Goal: Check status: Check status

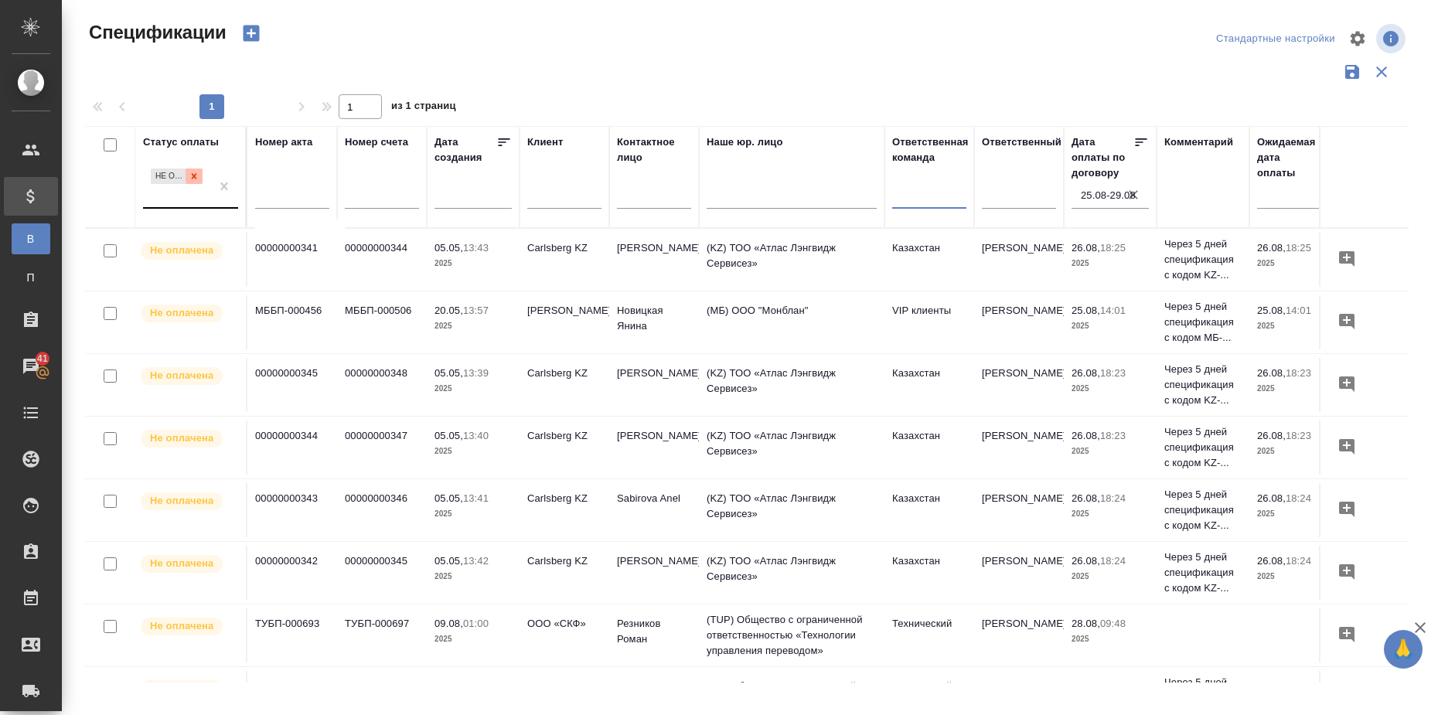
scroll to position [735, 271]
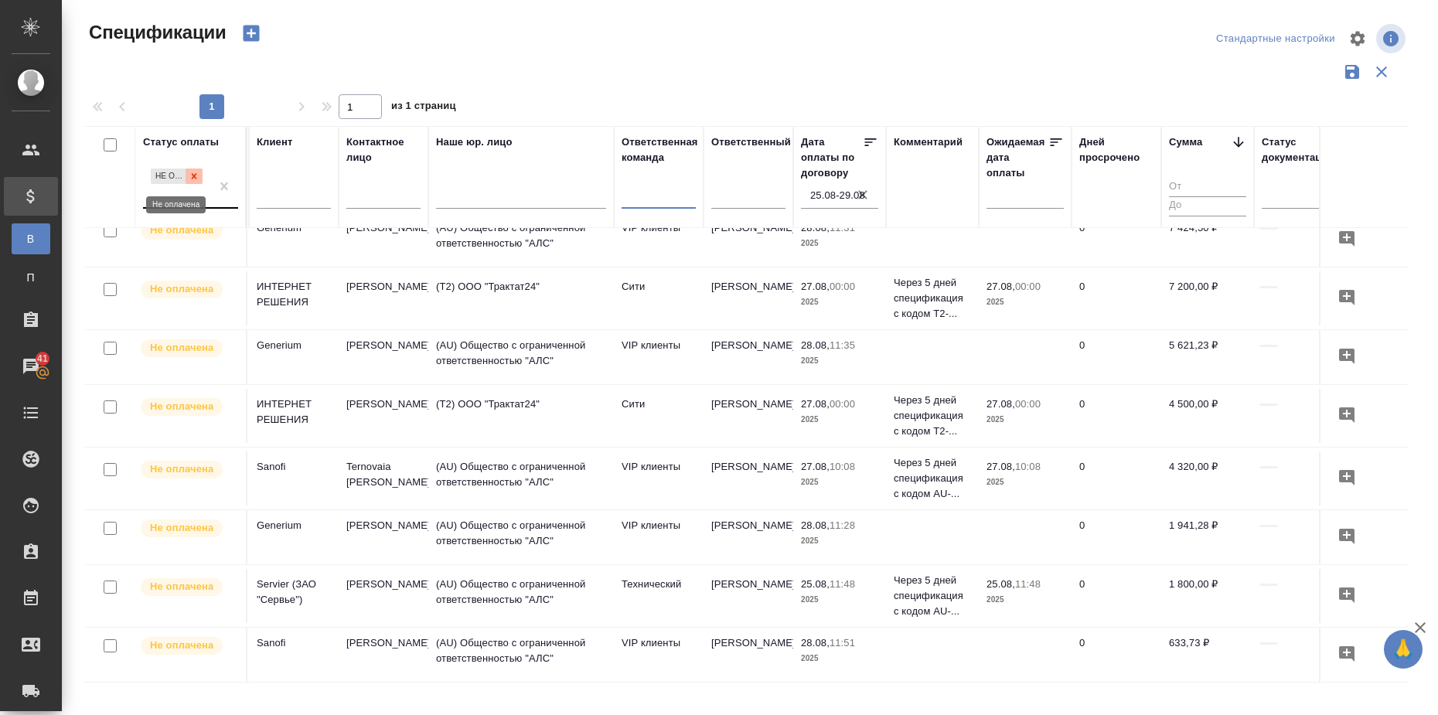
click at [194, 174] on icon at bounding box center [194, 176] width 11 height 11
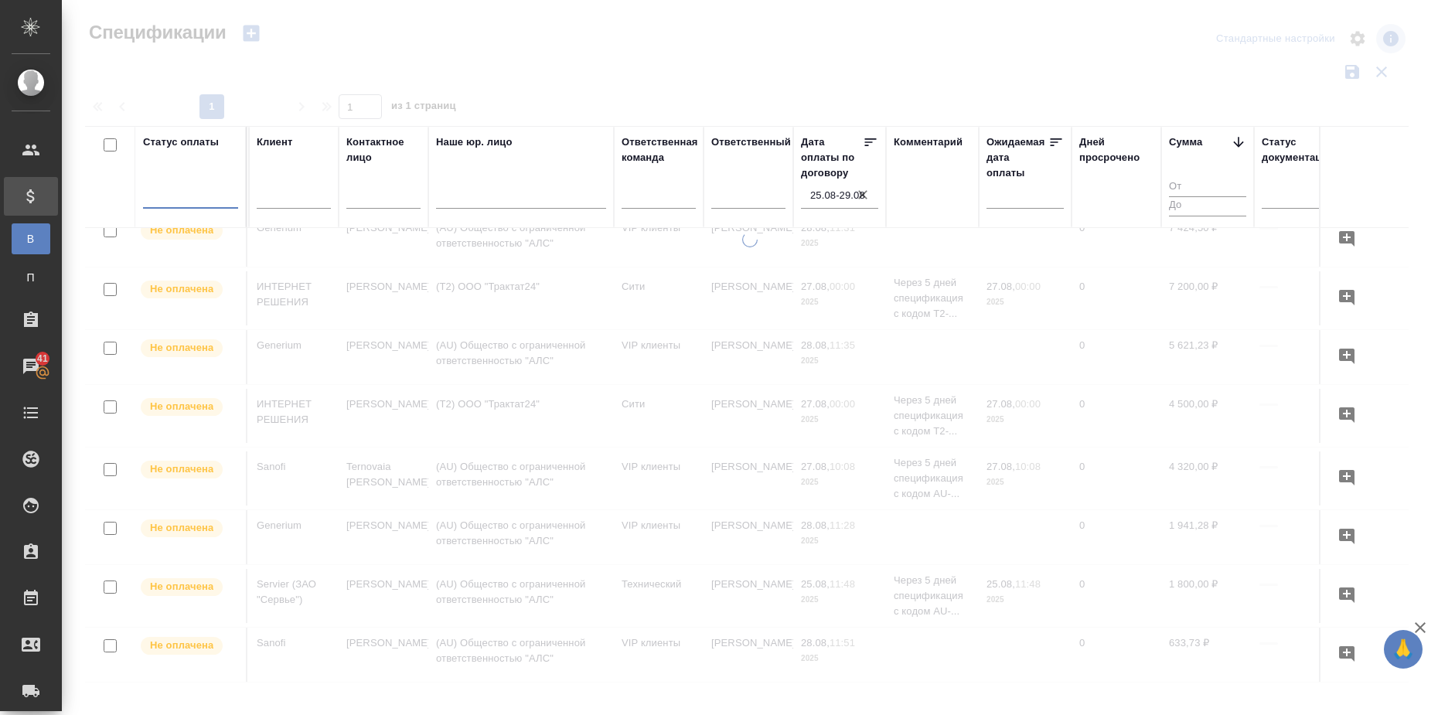
click at [217, 190] on div at bounding box center [190, 193] width 95 height 22
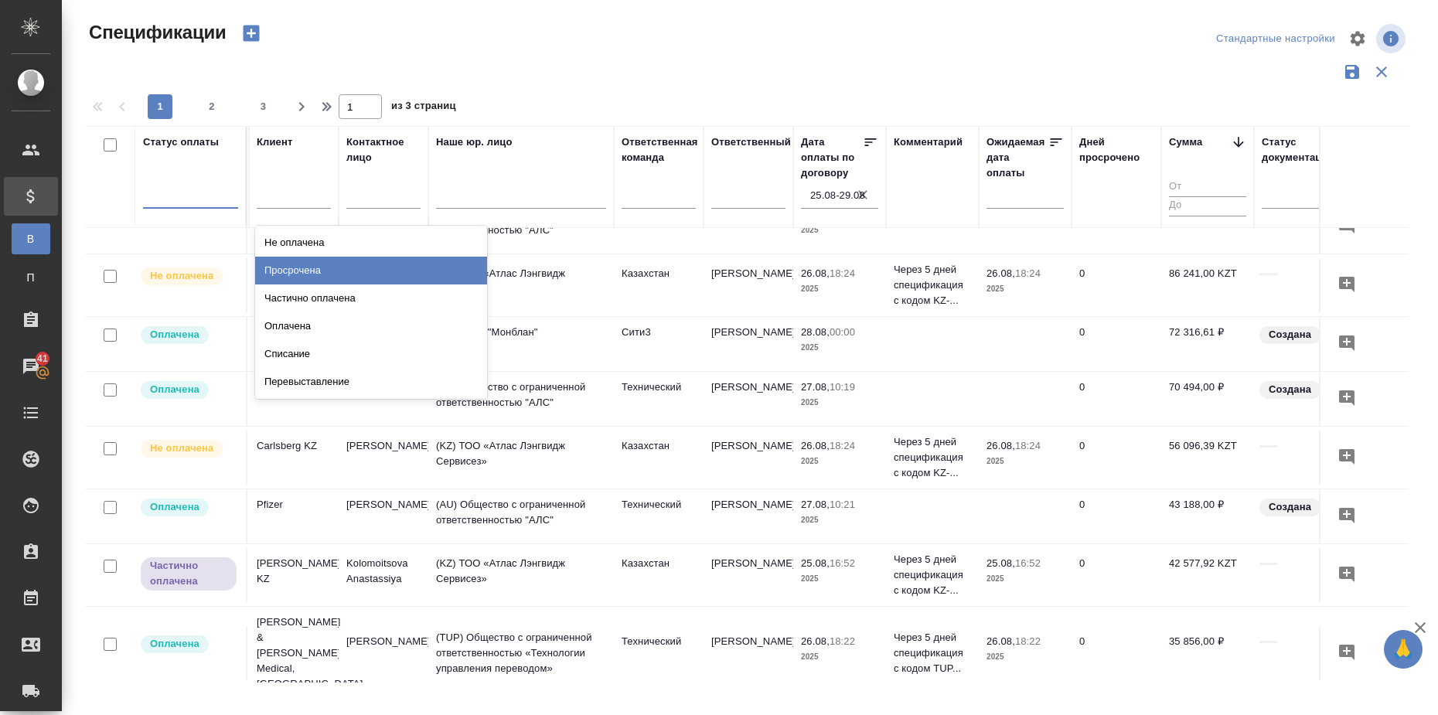
scroll to position [252, 271]
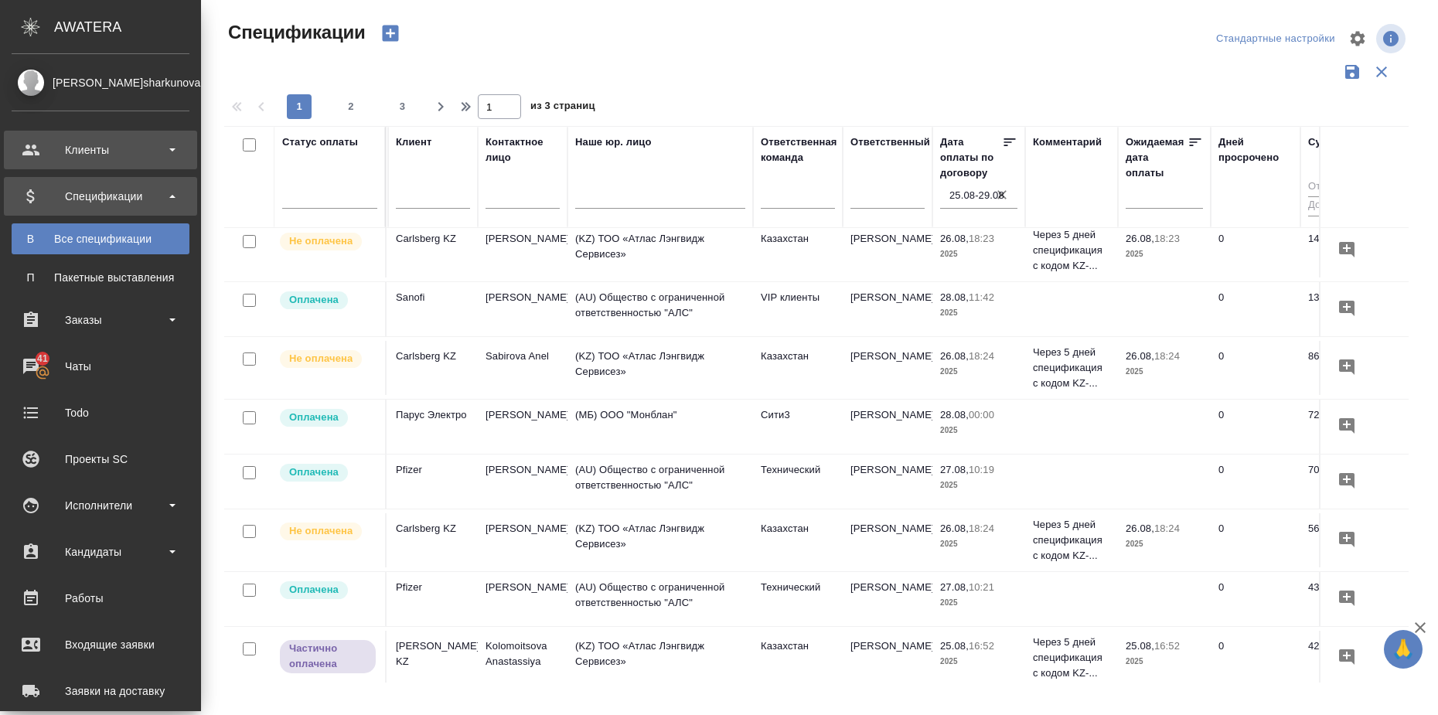
click at [173, 149] on b at bounding box center [172, 149] width 6 height 3
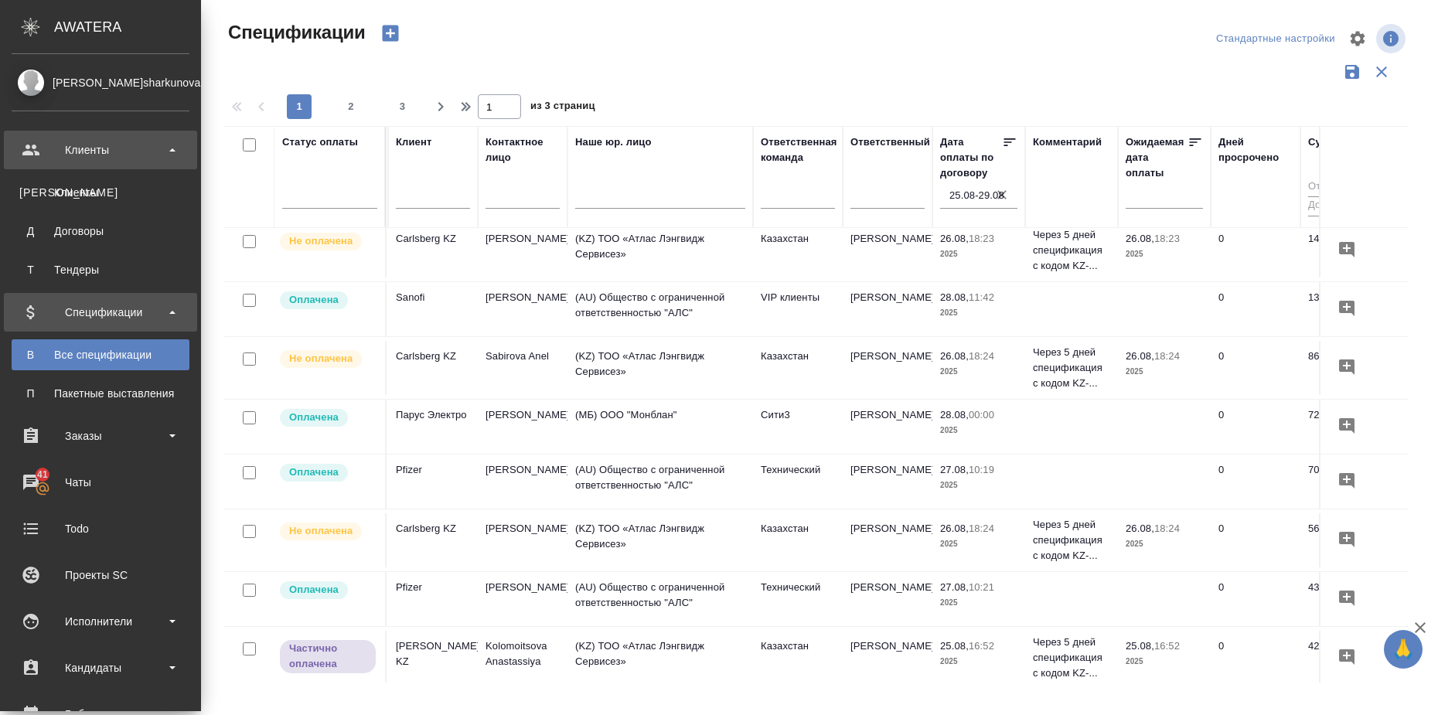
click at [173, 149] on b at bounding box center [172, 149] width 6 height 3
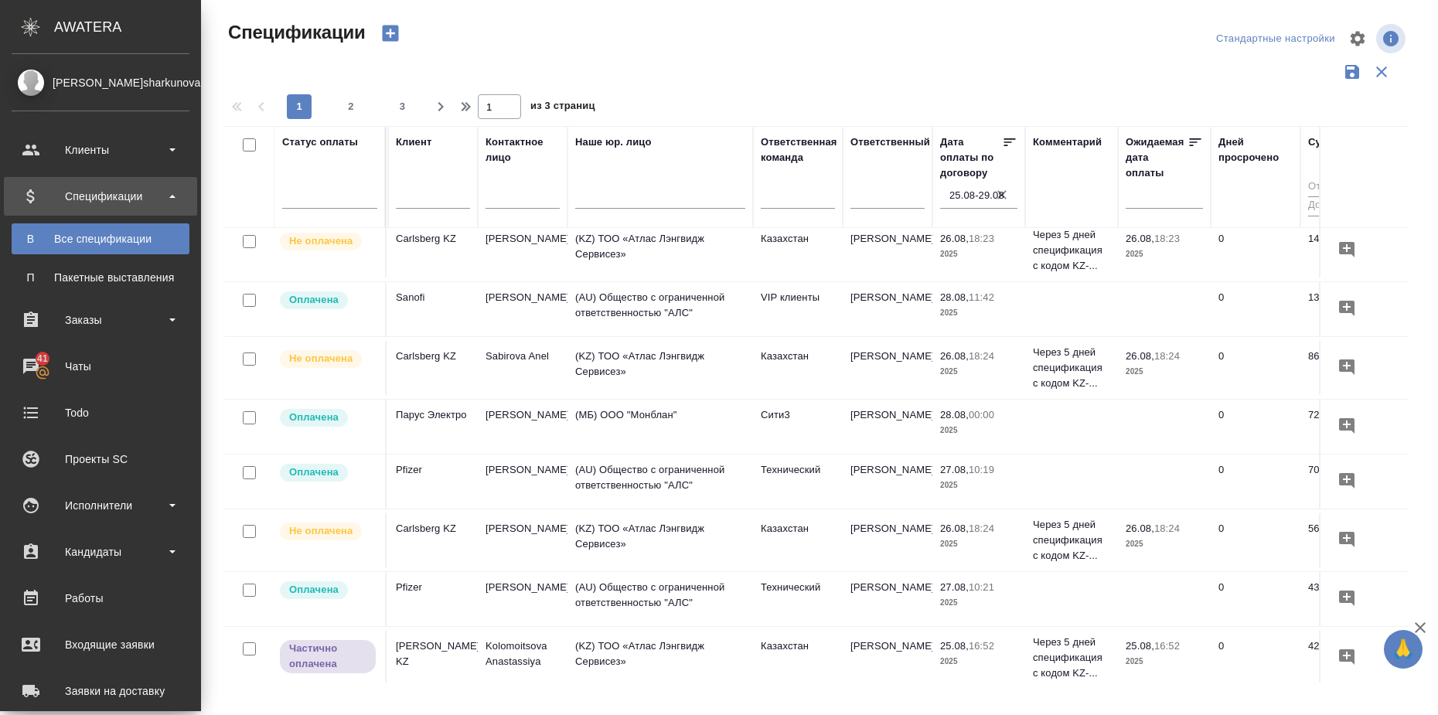
scroll to position [208, 0]
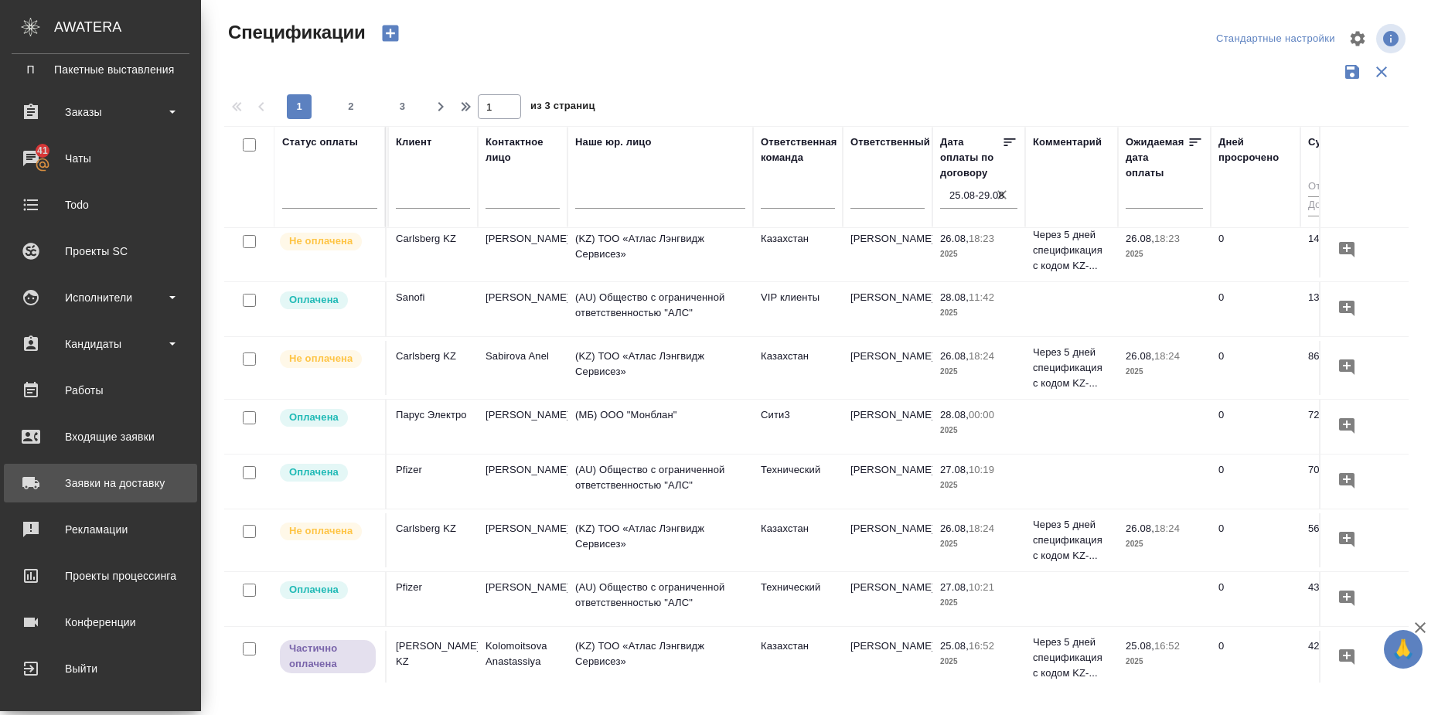
click at [146, 482] on div "Заявки на доставку" at bounding box center [101, 482] width 178 height 23
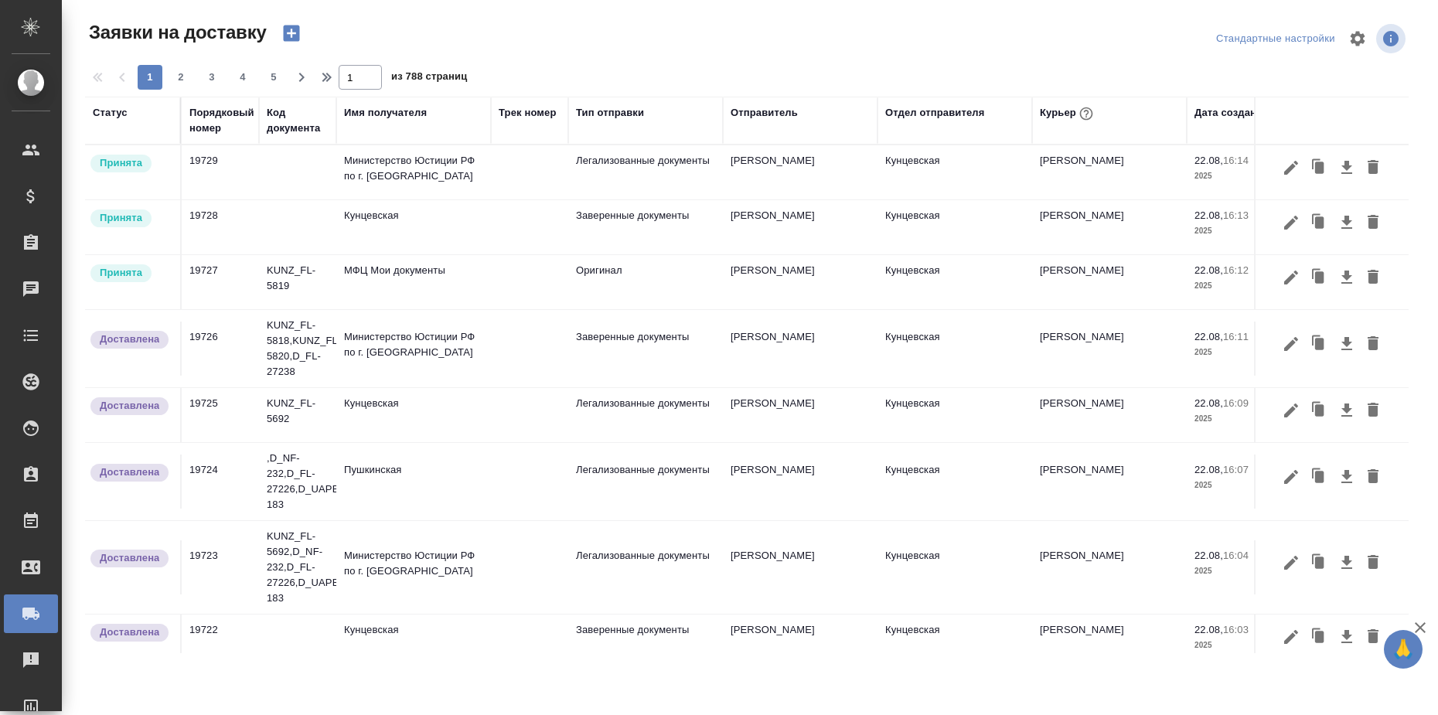
click at [111, 111] on div "Статус" at bounding box center [110, 112] width 35 height 15
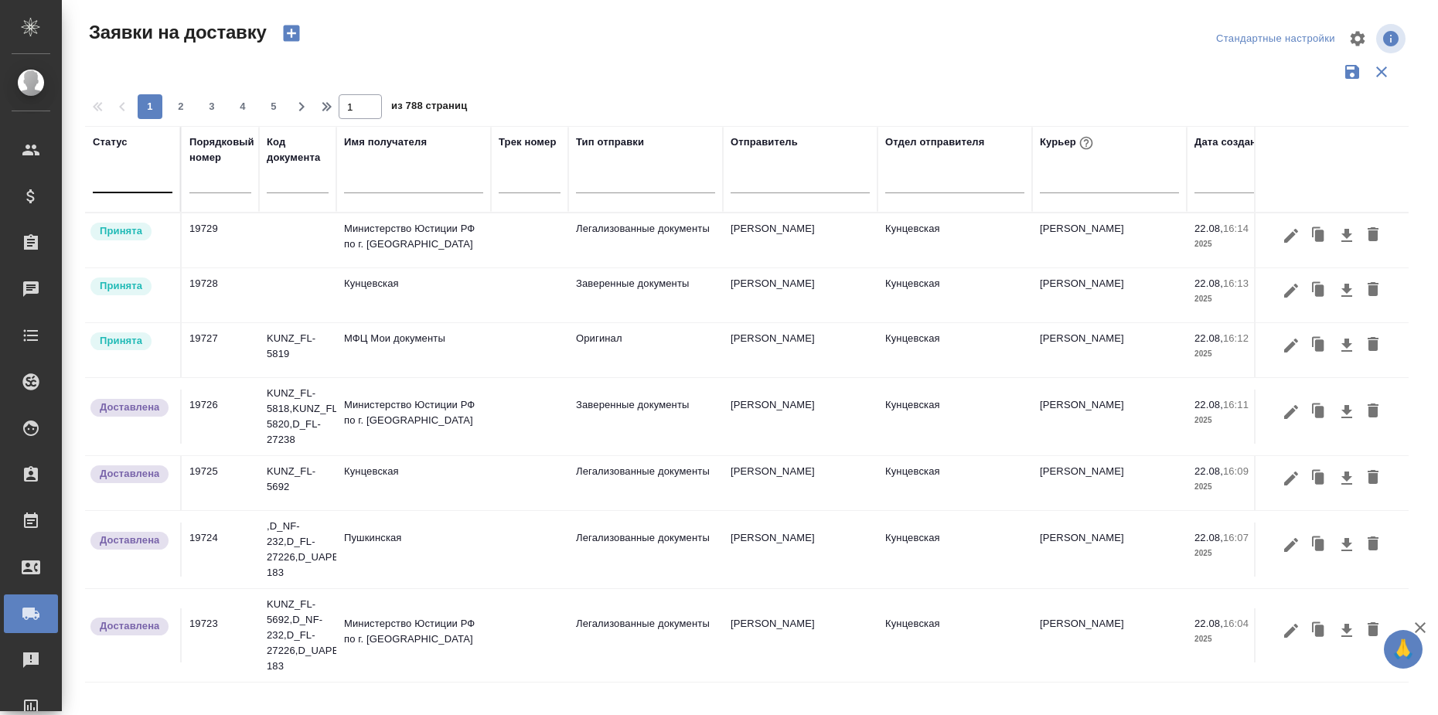
click at [113, 185] on div at bounding box center [133, 177] width 80 height 22
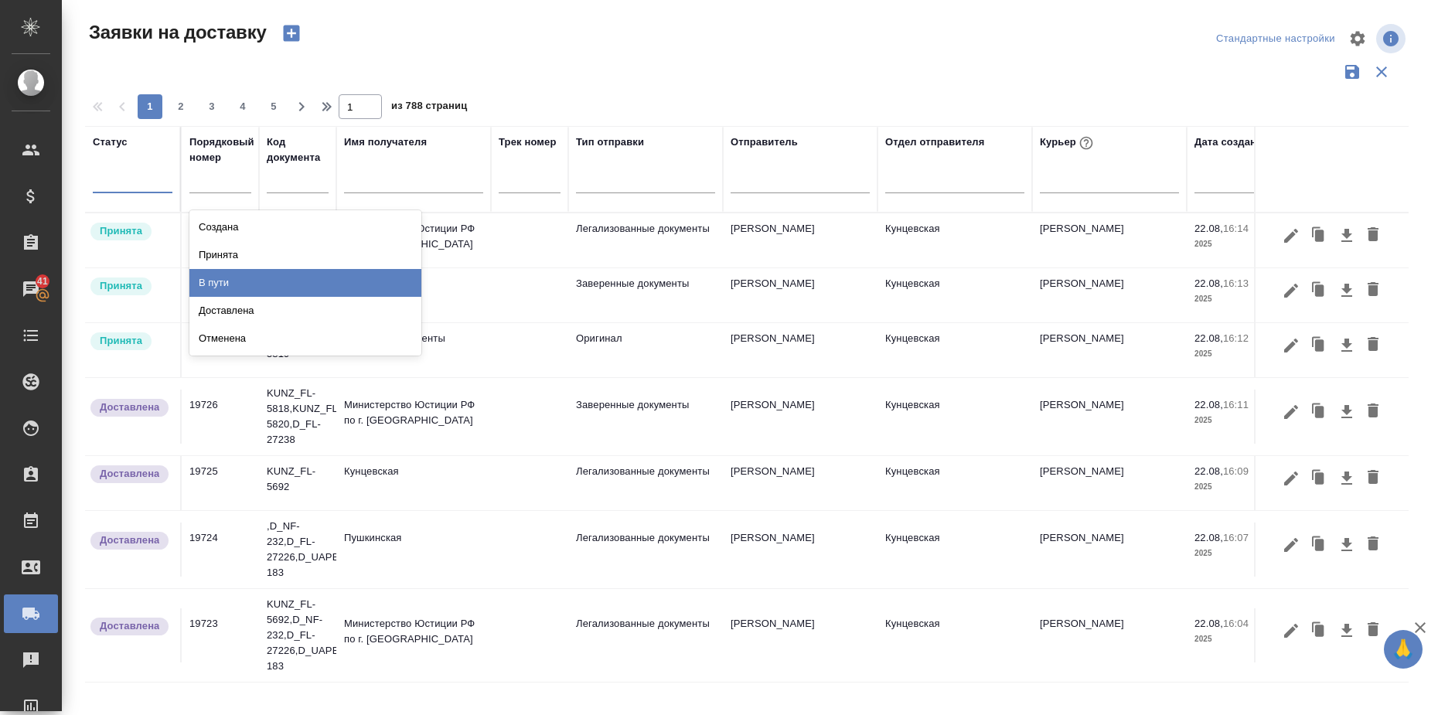
click at [455, 168] on div at bounding box center [413, 184] width 139 height 38
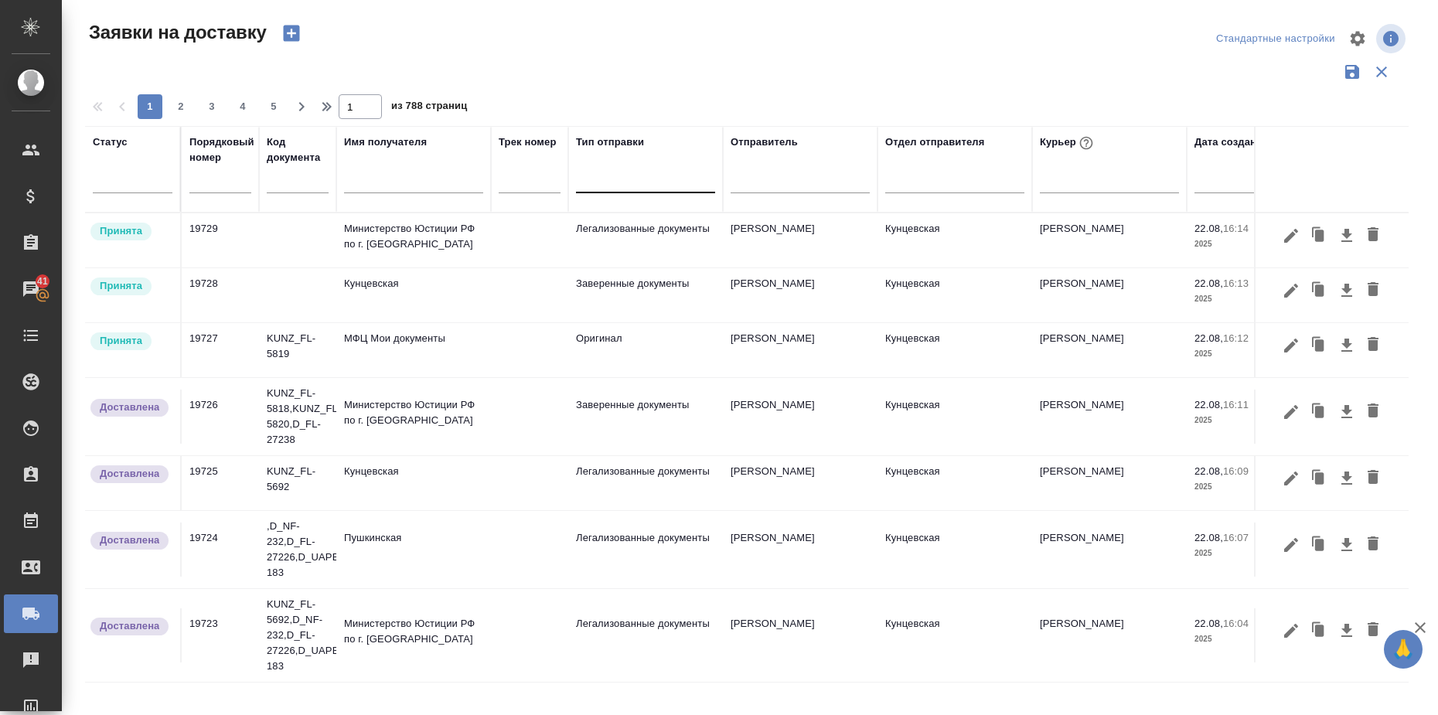
click at [606, 189] on div at bounding box center [645, 178] width 139 height 29
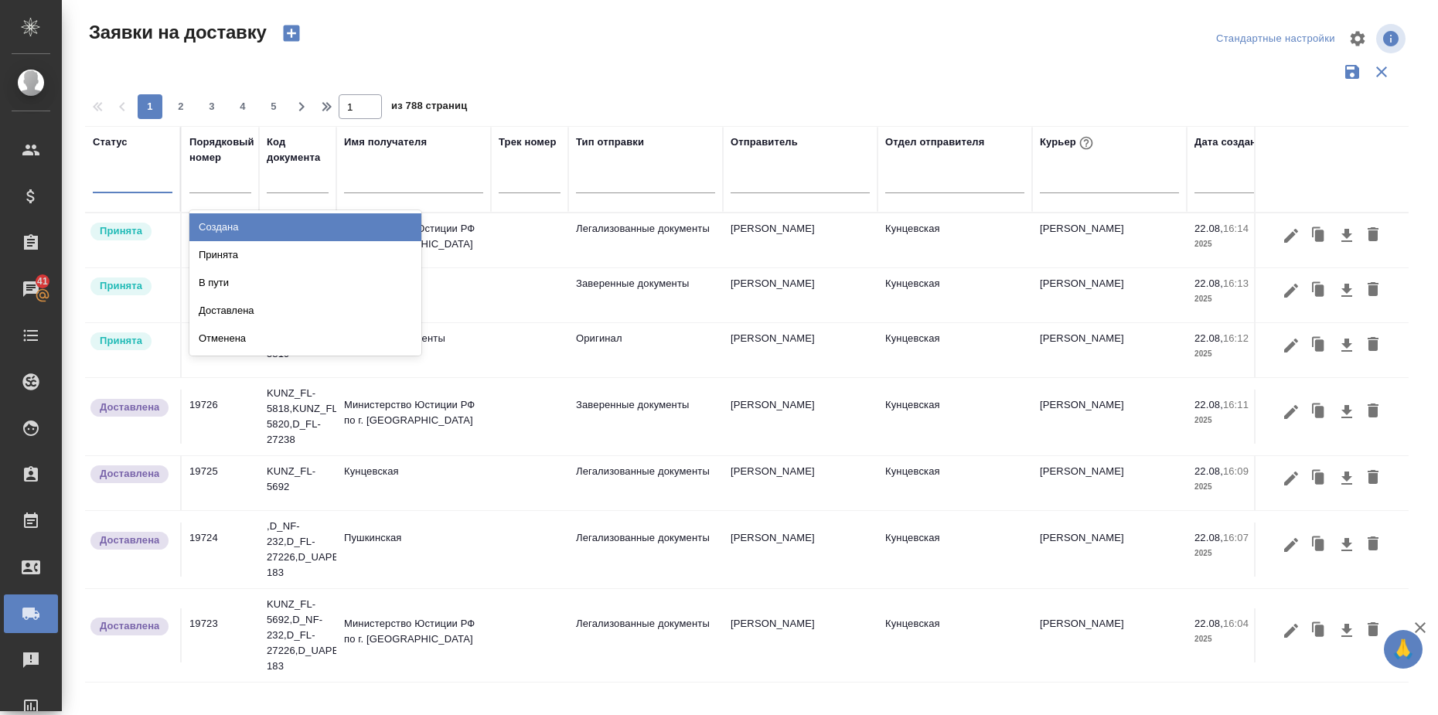
click at [141, 181] on div at bounding box center [133, 177] width 80 height 22
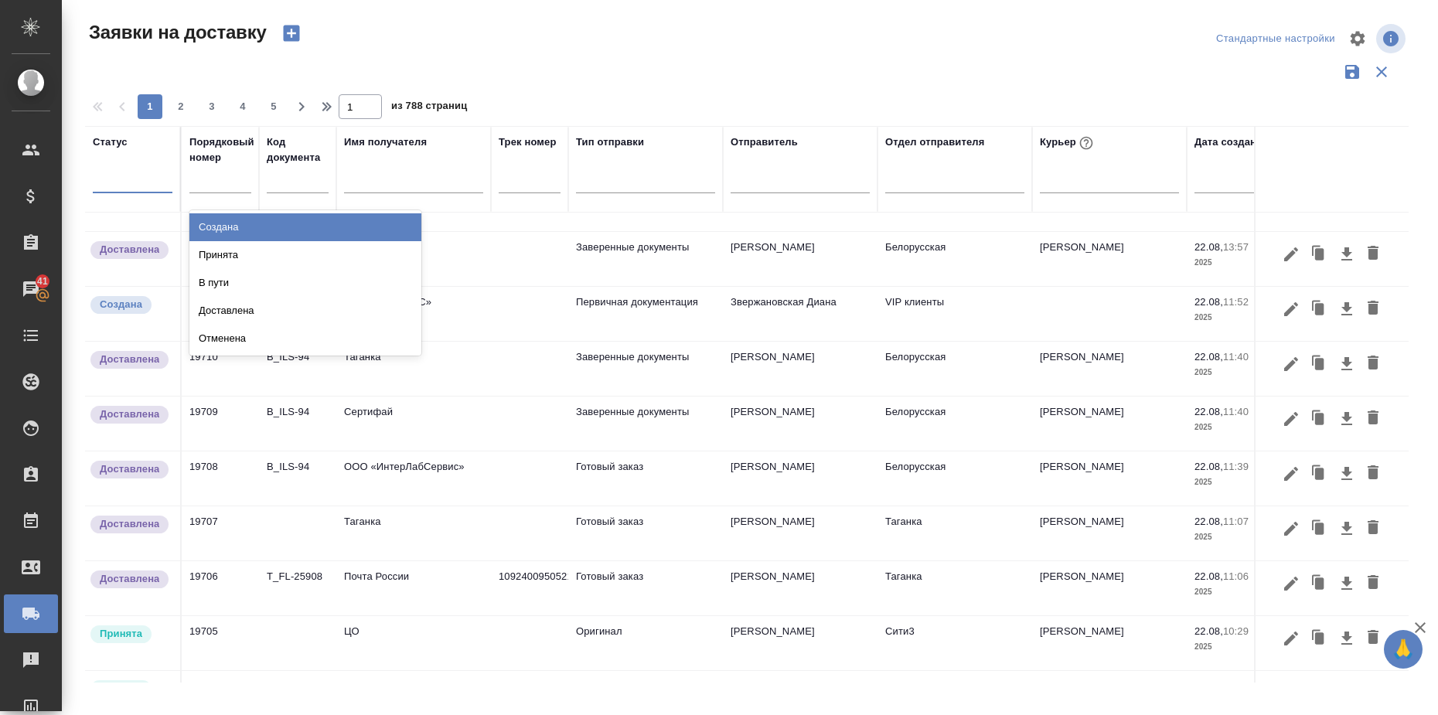
scroll to position [1026, 0]
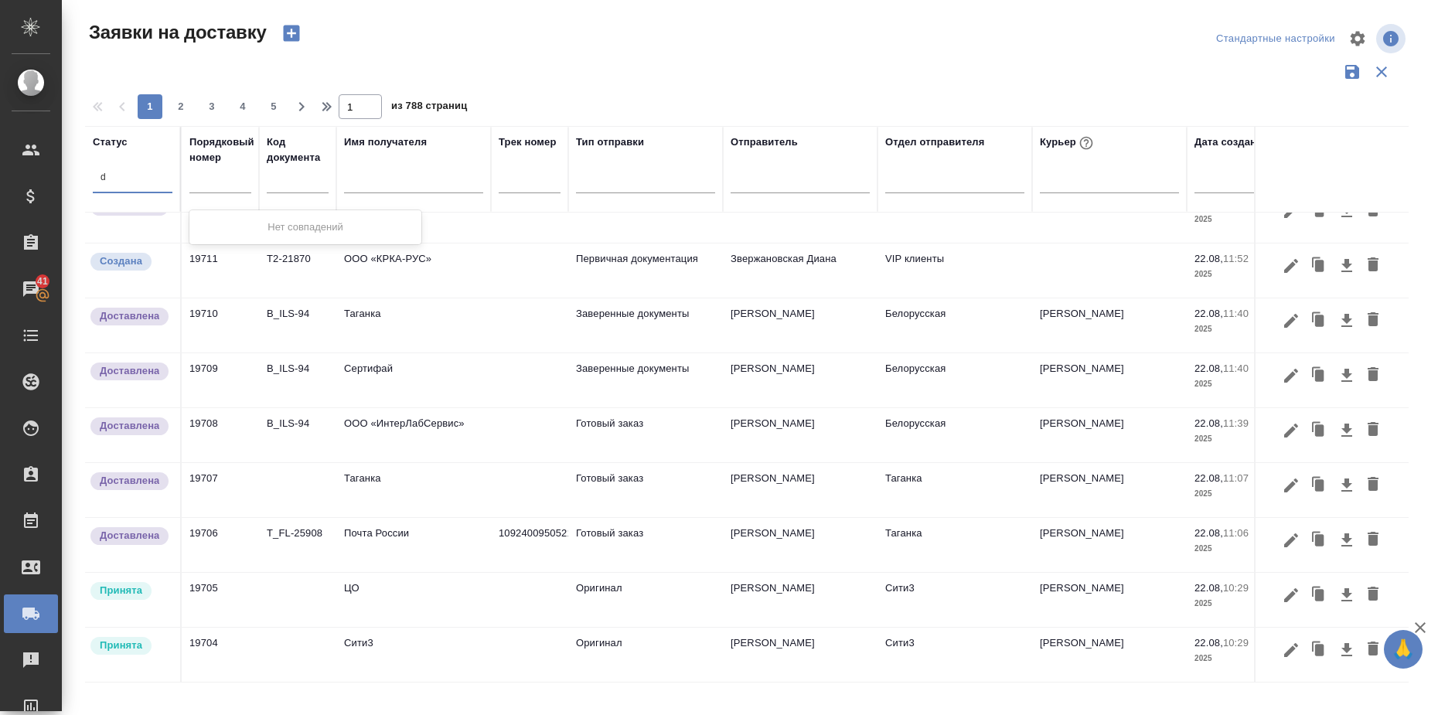
type input "d"
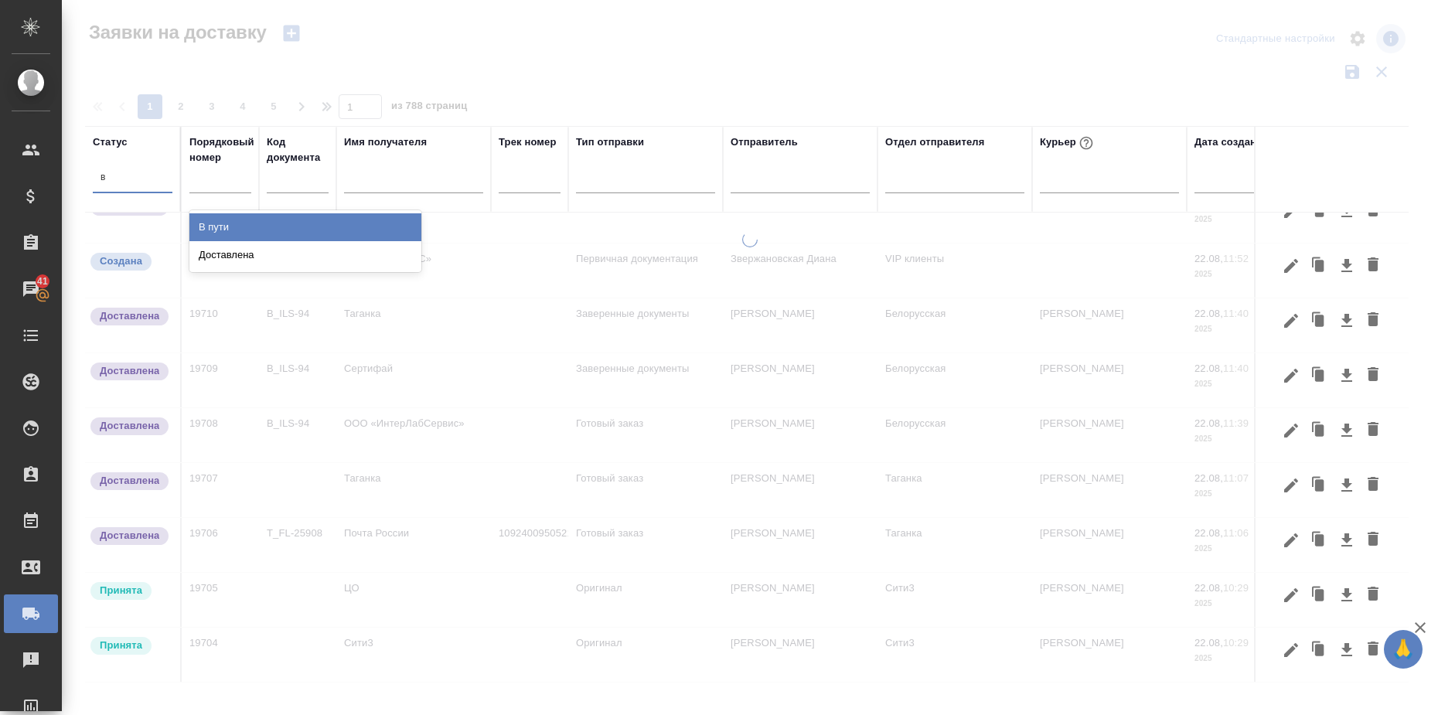
type input "в"
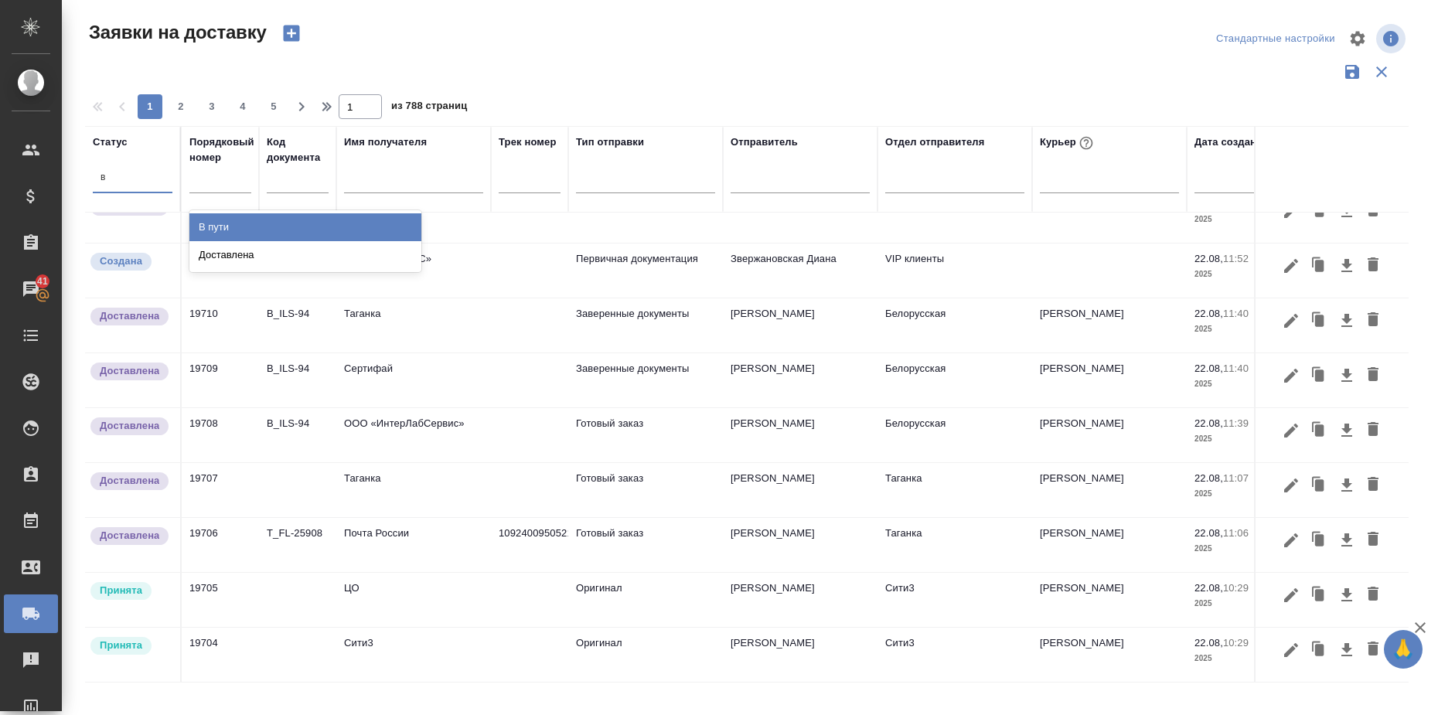
click at [210, 226] on div "В пути" at bounding box center [305, 227] width 232 height 28
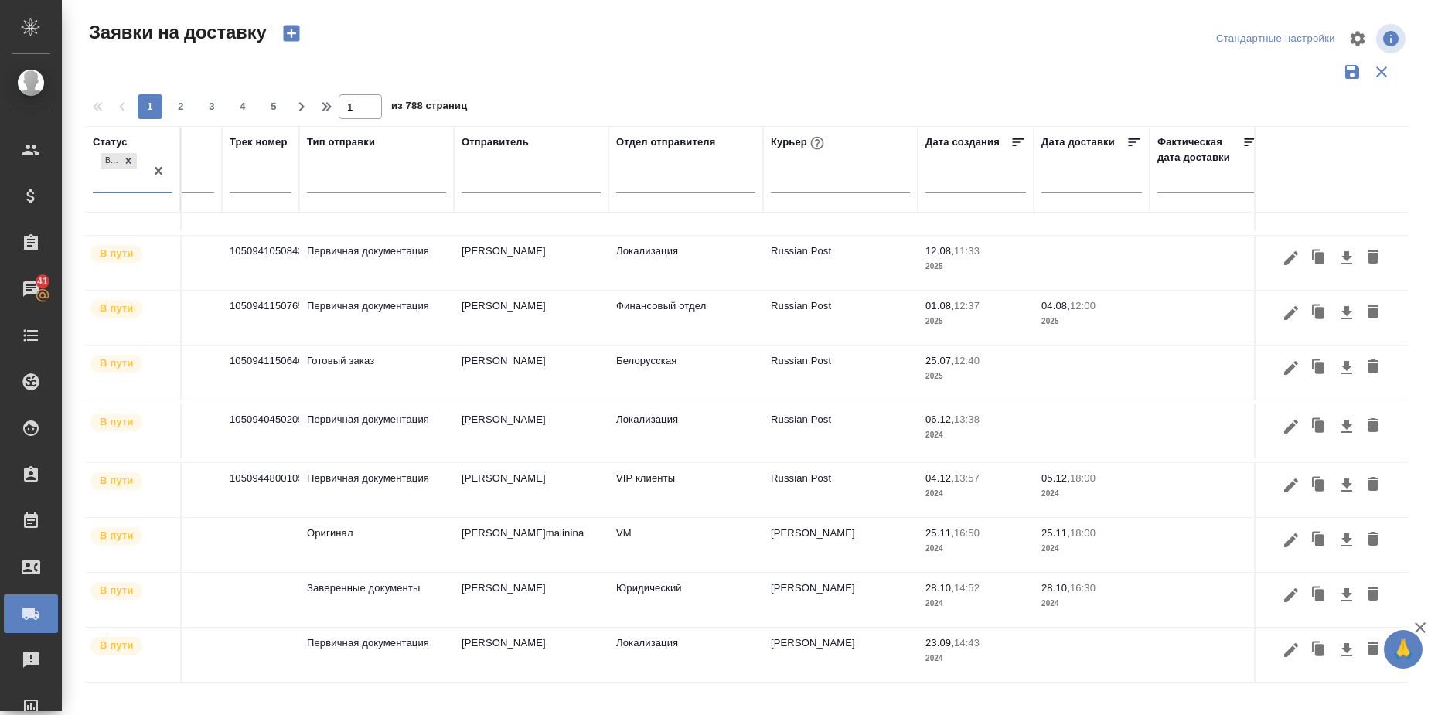
scroll to position [110, 271]
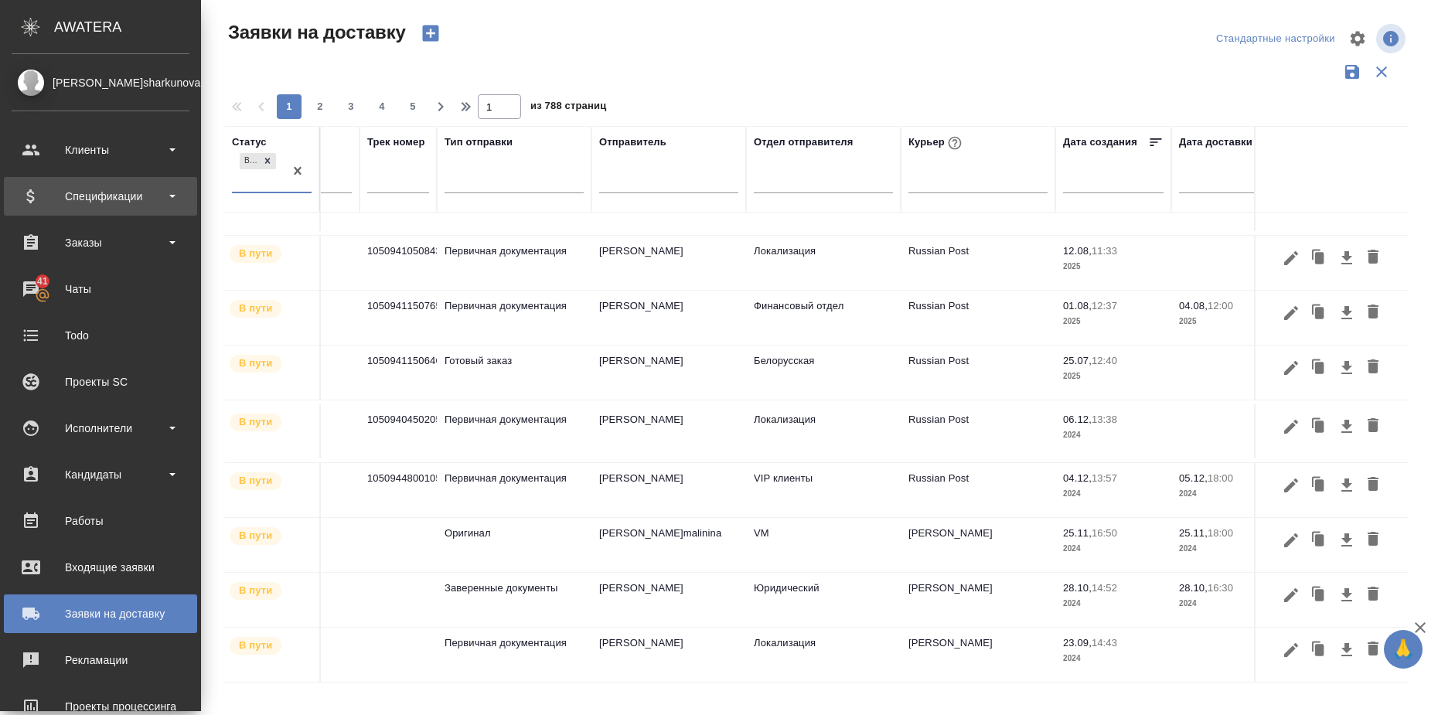
click at [64, 192] on div "Спецификации" at bounding box center [101, 196] width 178 height 23
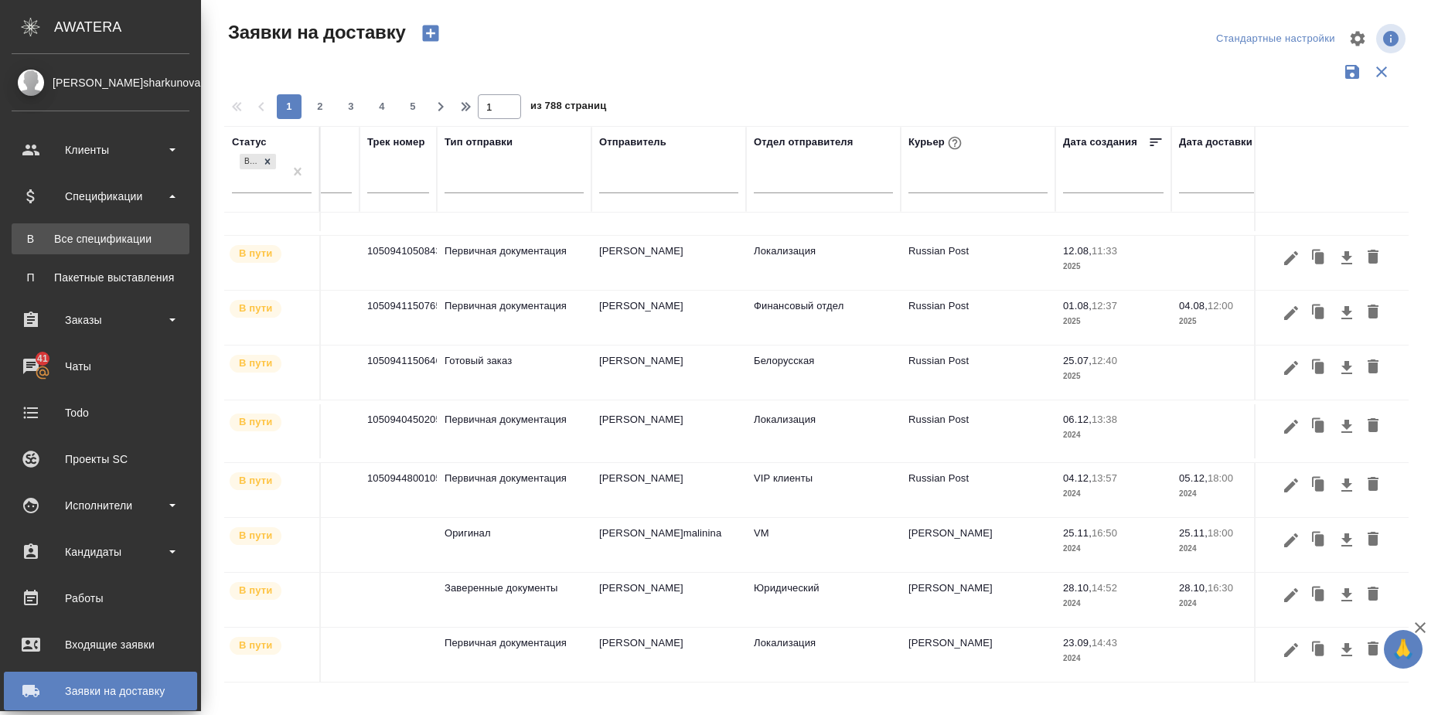
click at [101, 233] on div "Все спецификации" at bounding box center [100, 238] width 162 height 15
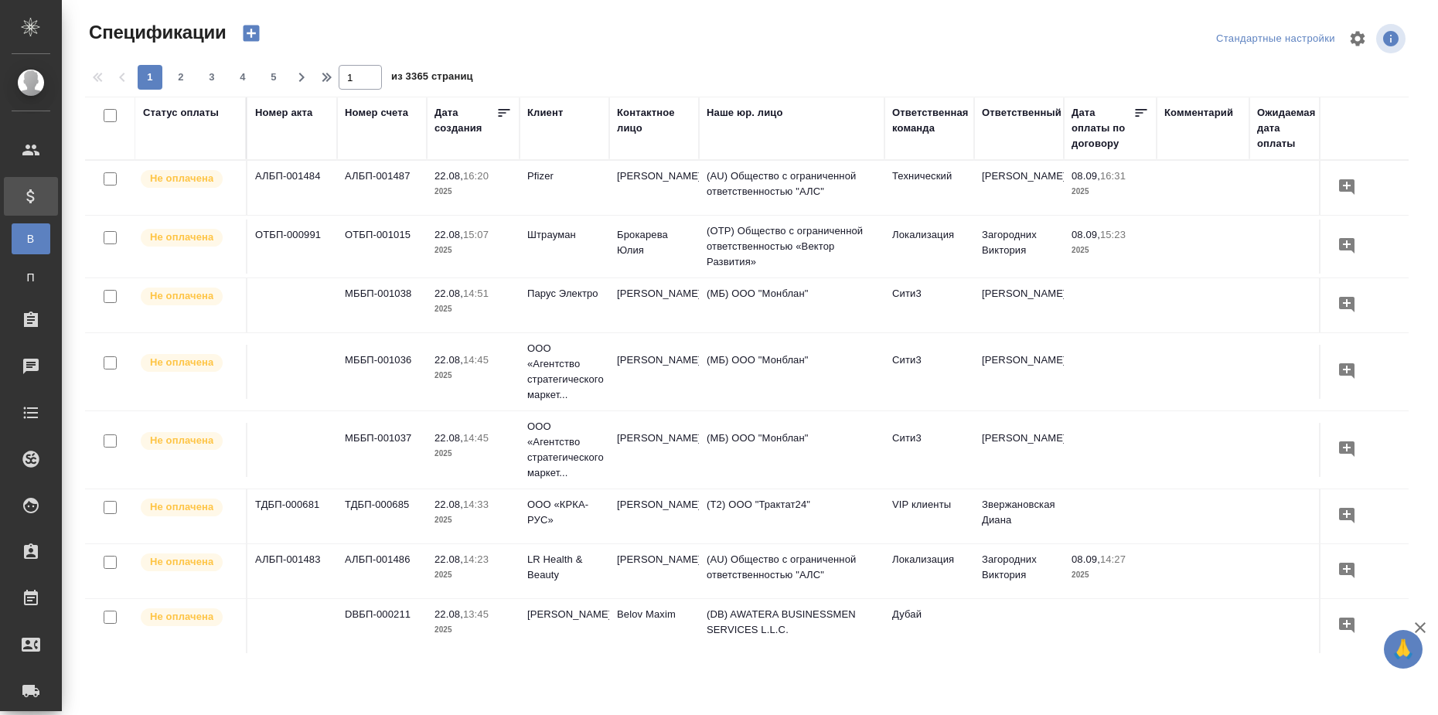
click at [386, 173] on td "АЛБП-001487" at bounding box center [382, 188] width 90 height 54
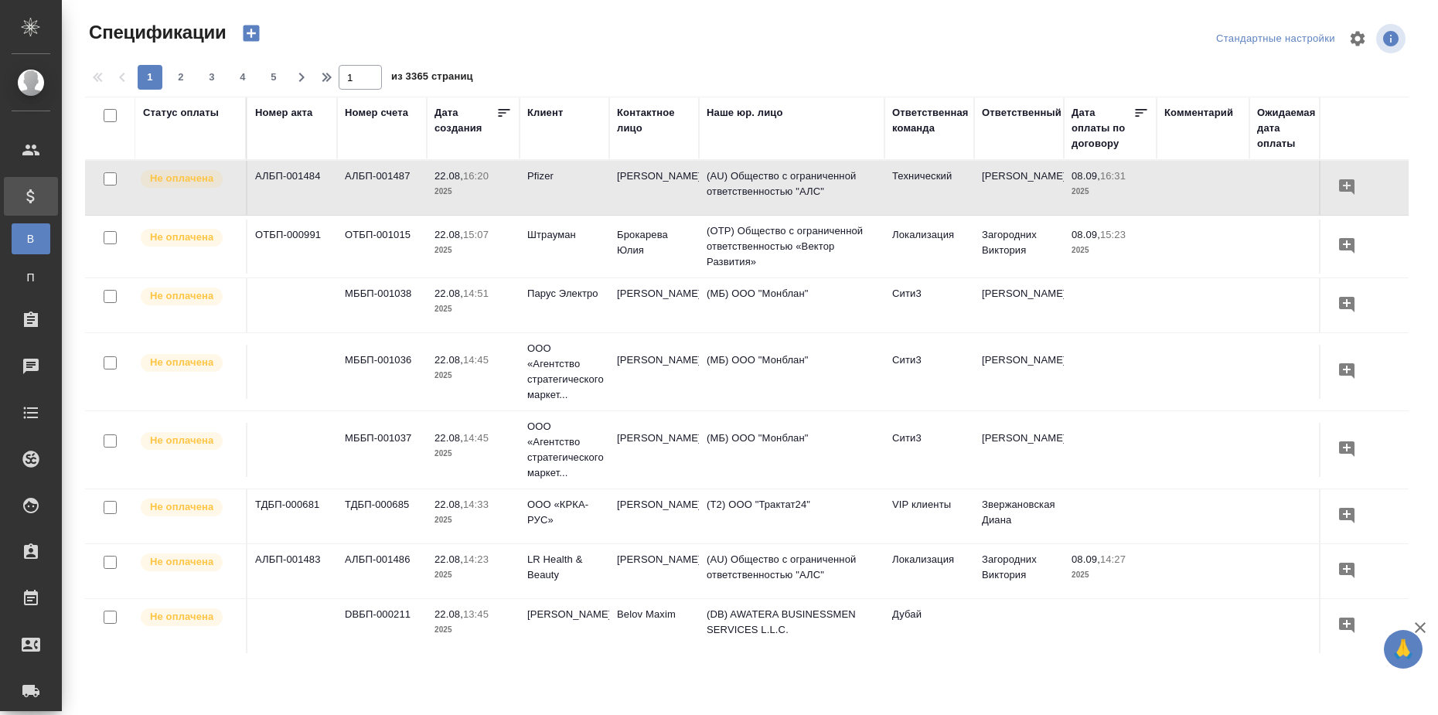
click at [384, 175] on td "АЛБП-001487" at bounding box center [382, 188] width 90 height 54
click at [384, 173] on td "АЛБП-001487" at bounding box center [382, 188] width 90 height 54
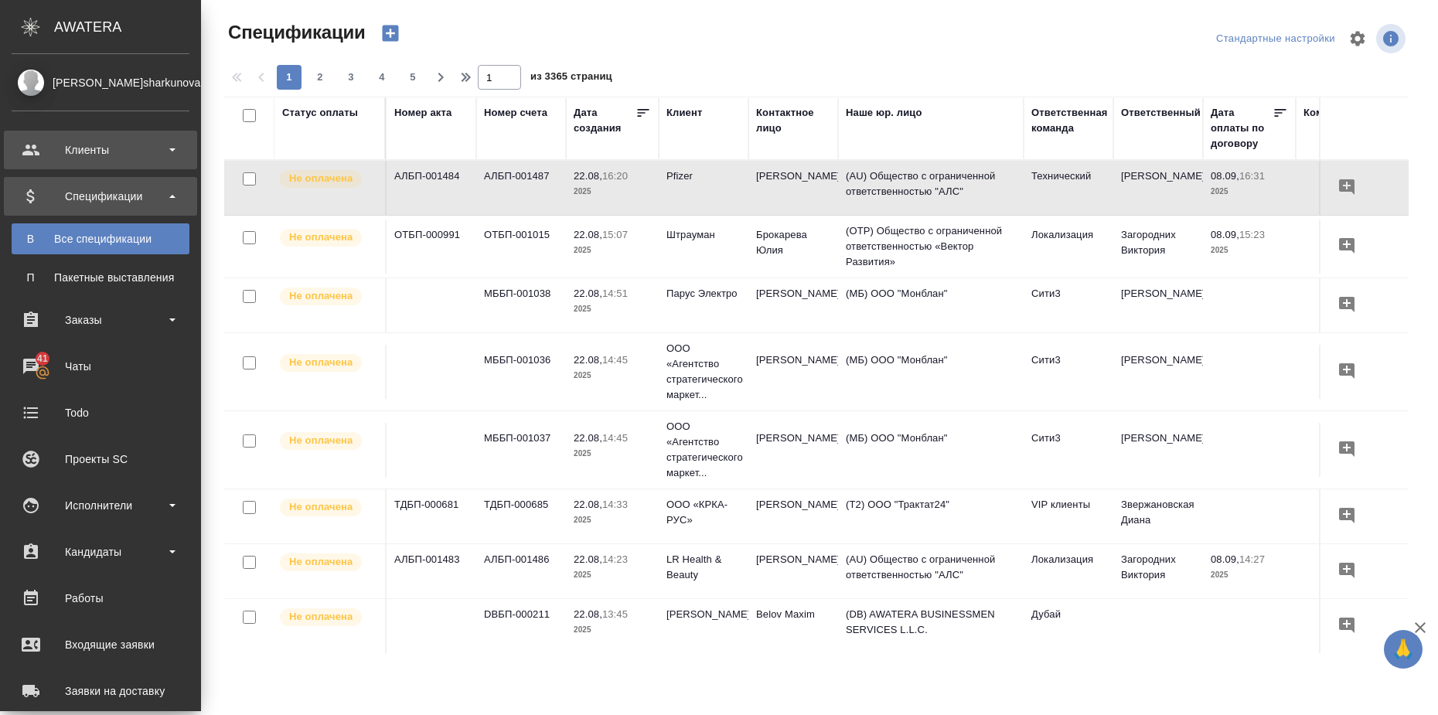
click at [70, 141] on div "Клиенты" at bounding box center [101, 149] width 178 height 23
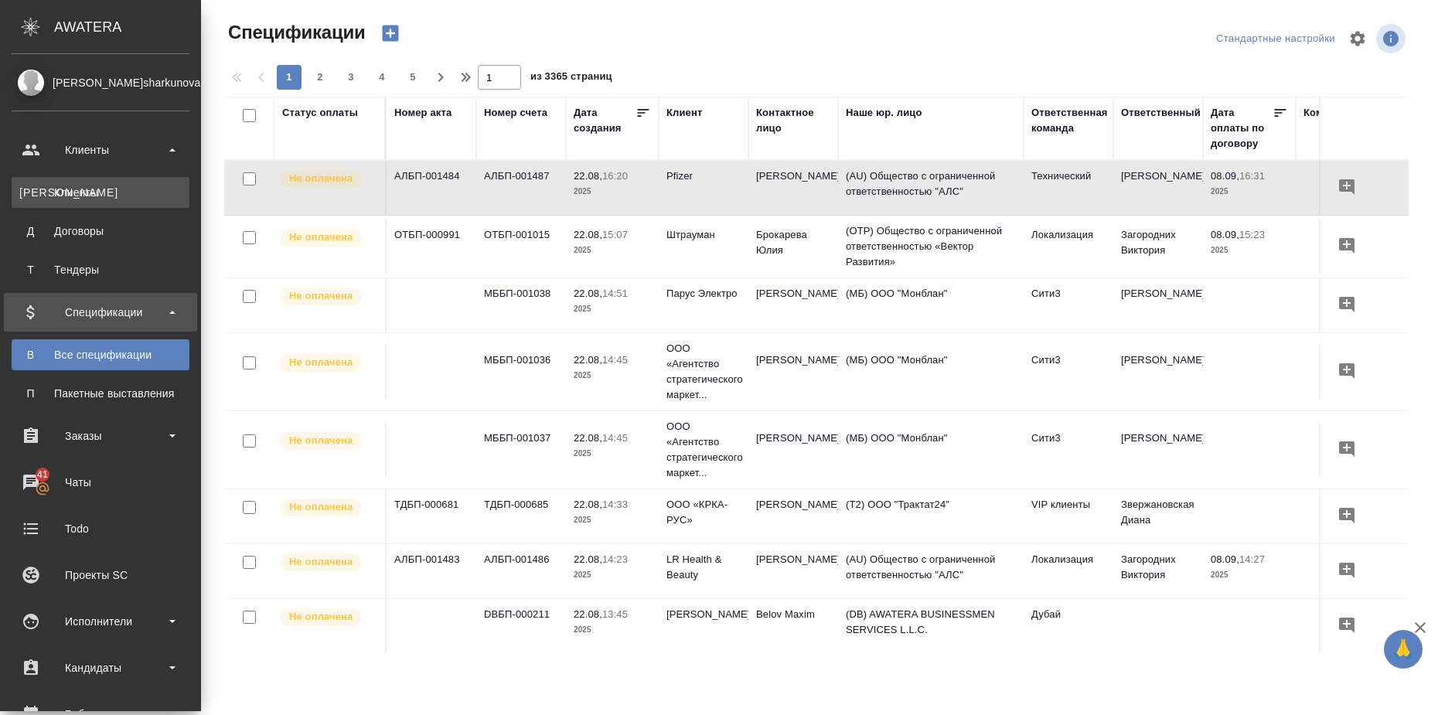
click at [82, 186] on div "Клиенты" at bounding box center [100, 192] width 162 height 15
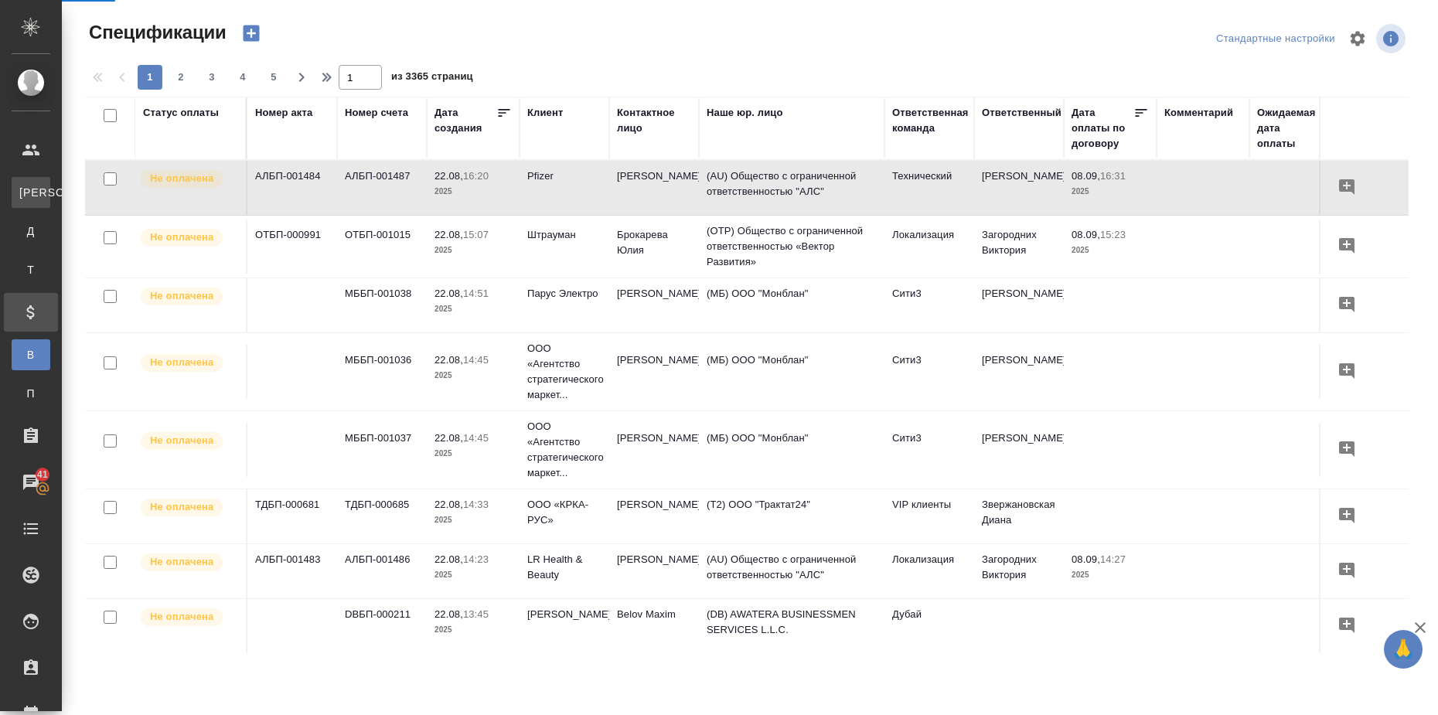
select select "RU"
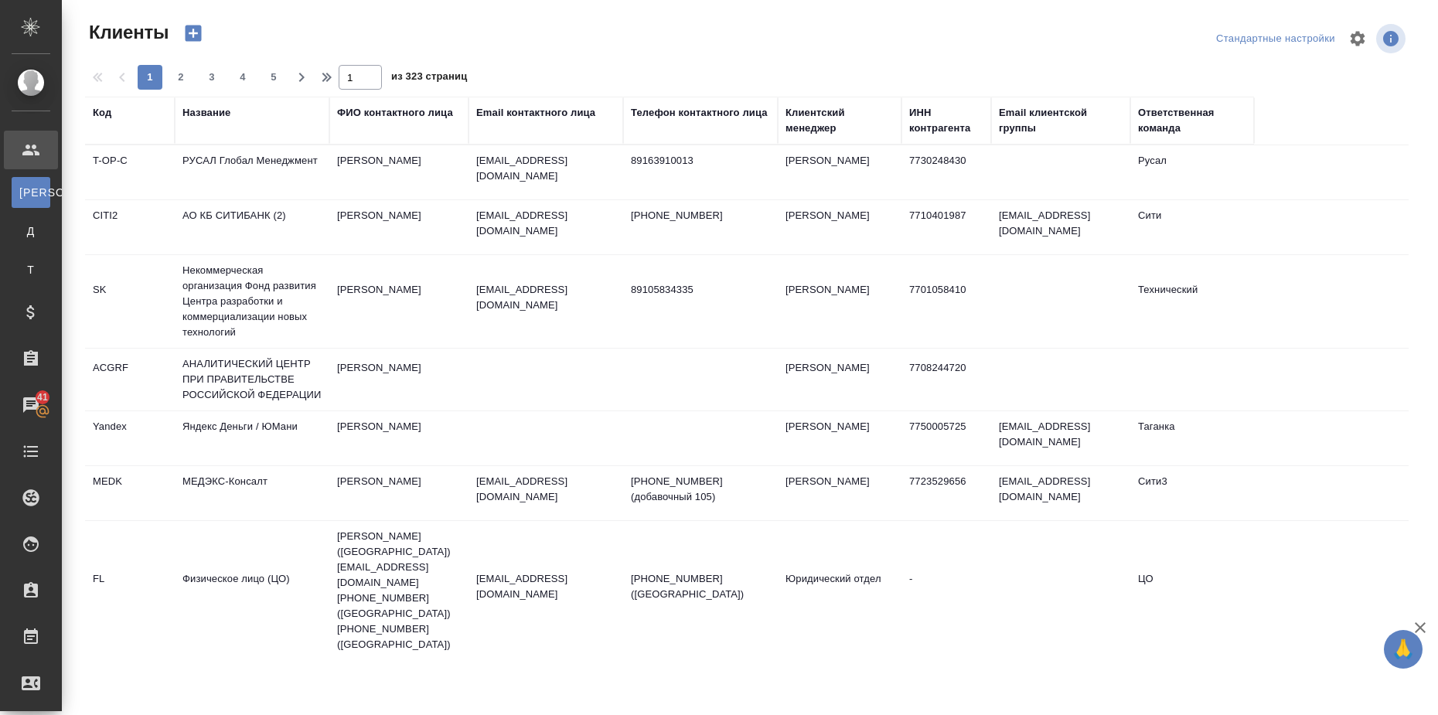
click at [281, 162] on td "РУСАЛ Глобал Менеджмент" at bounding box center [252, 172] width 155 height 54
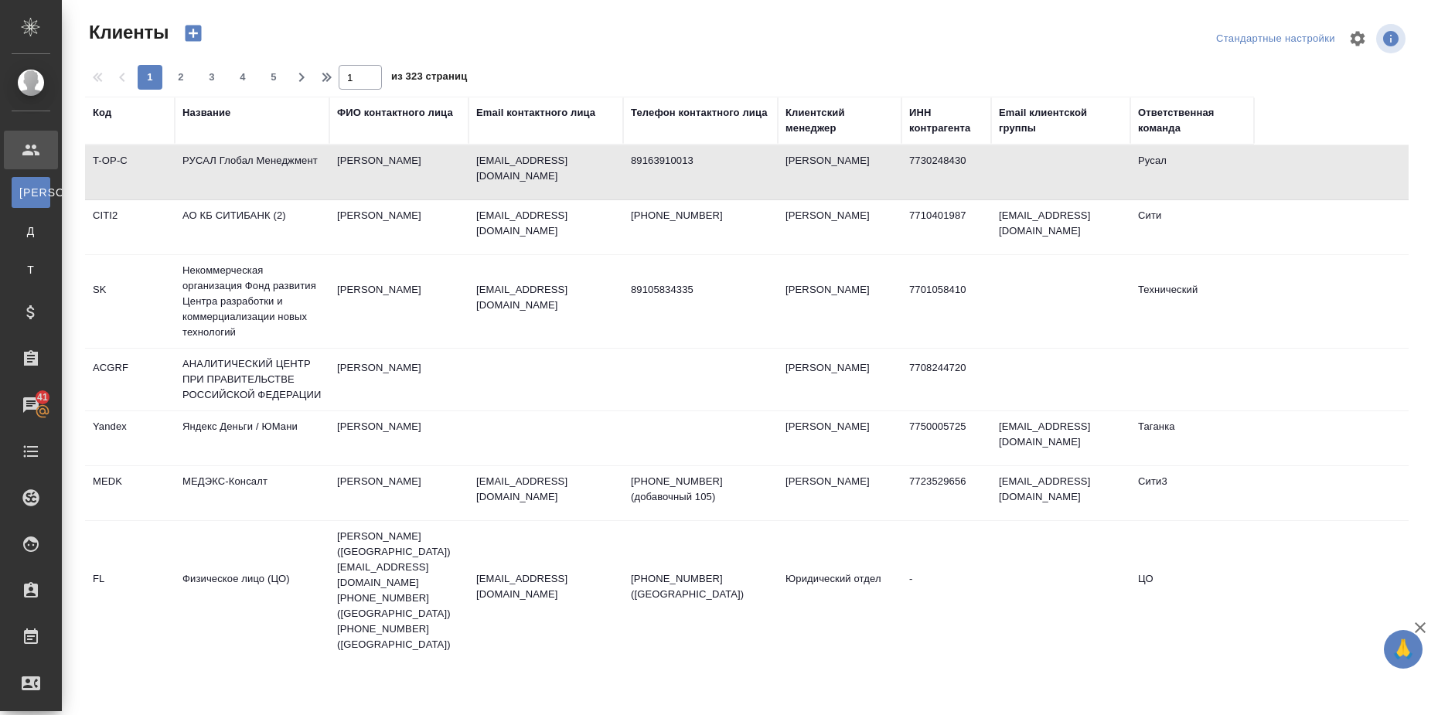
click at [281, 162] on td "РУСАЛ Глобал Менеджмент" at bounding box center [252, 172] width 155 height 54
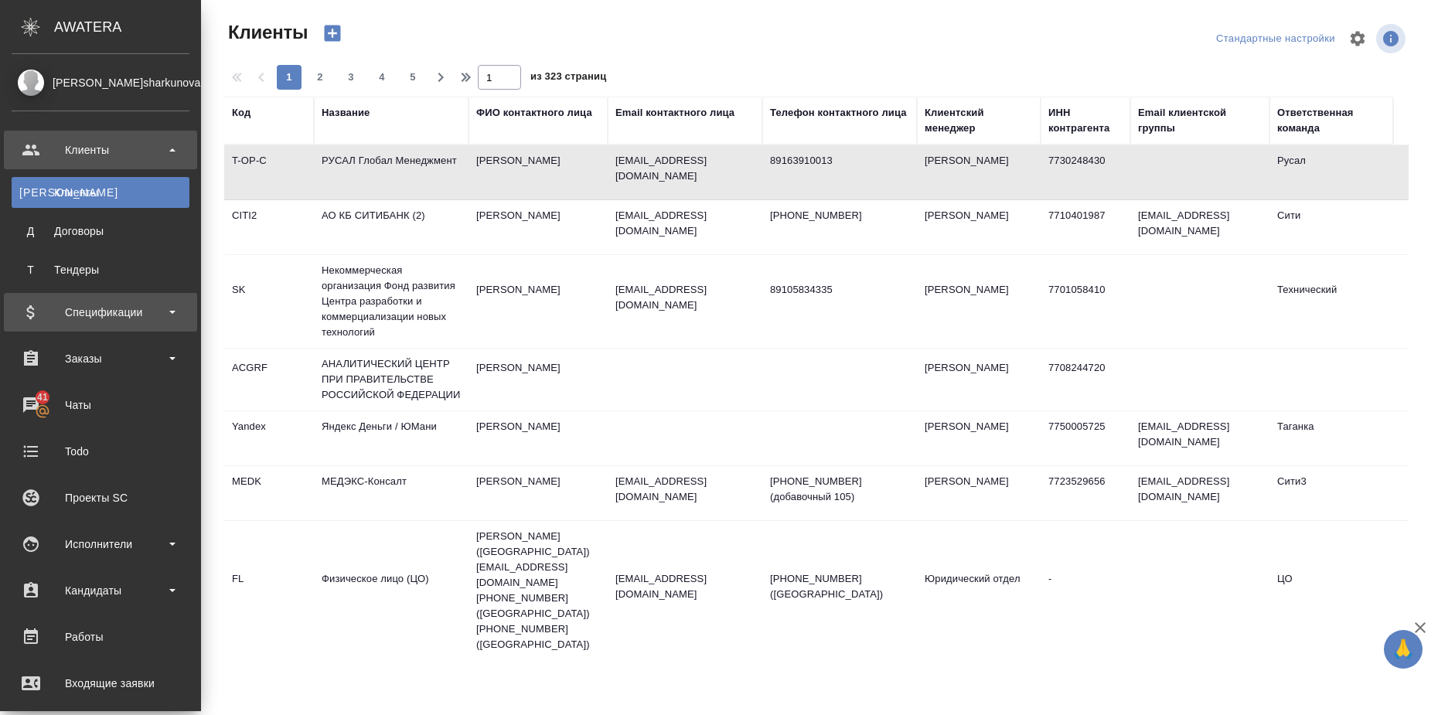
click at [124, 309] on div "Спецификации" at bounding box center [101, 312] width 178 height 23
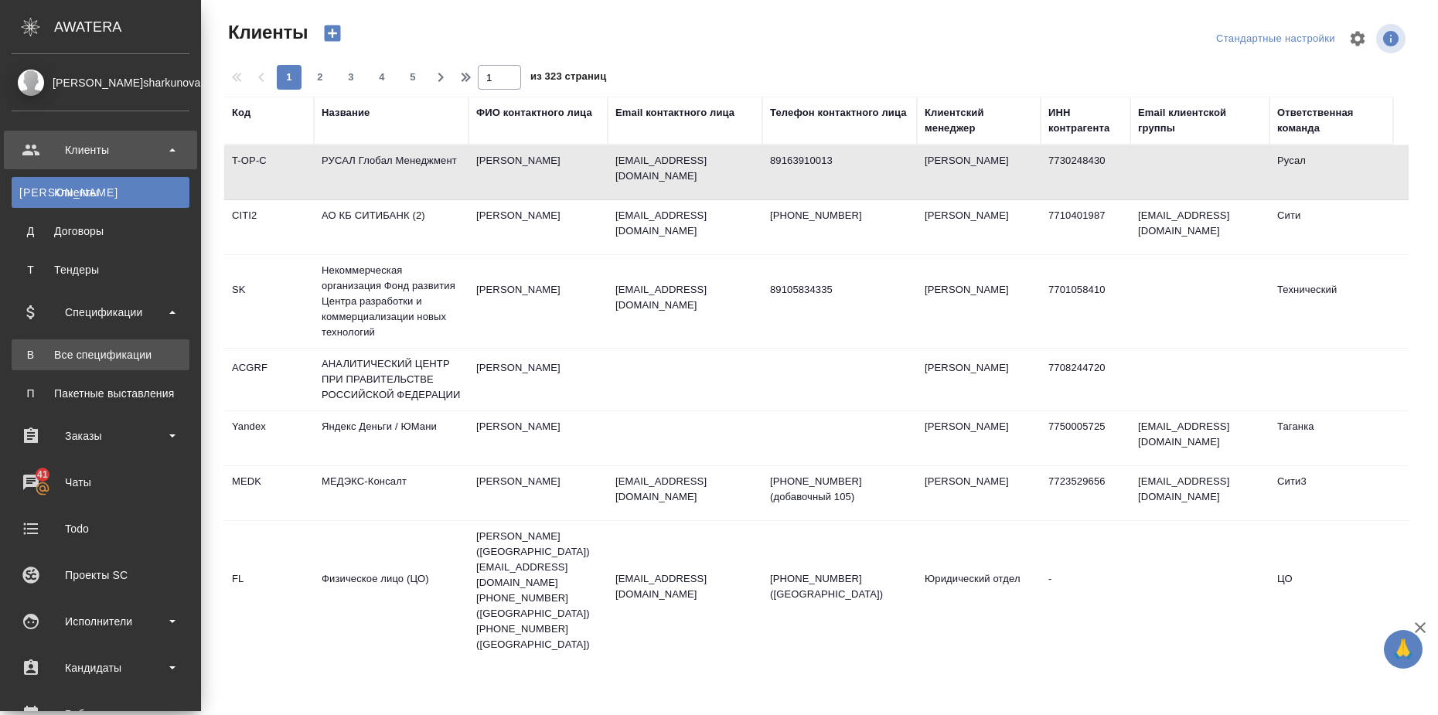
click at [123, 356] on div "Все спецификации" at bounding box center [100, 354] width 162 height 15
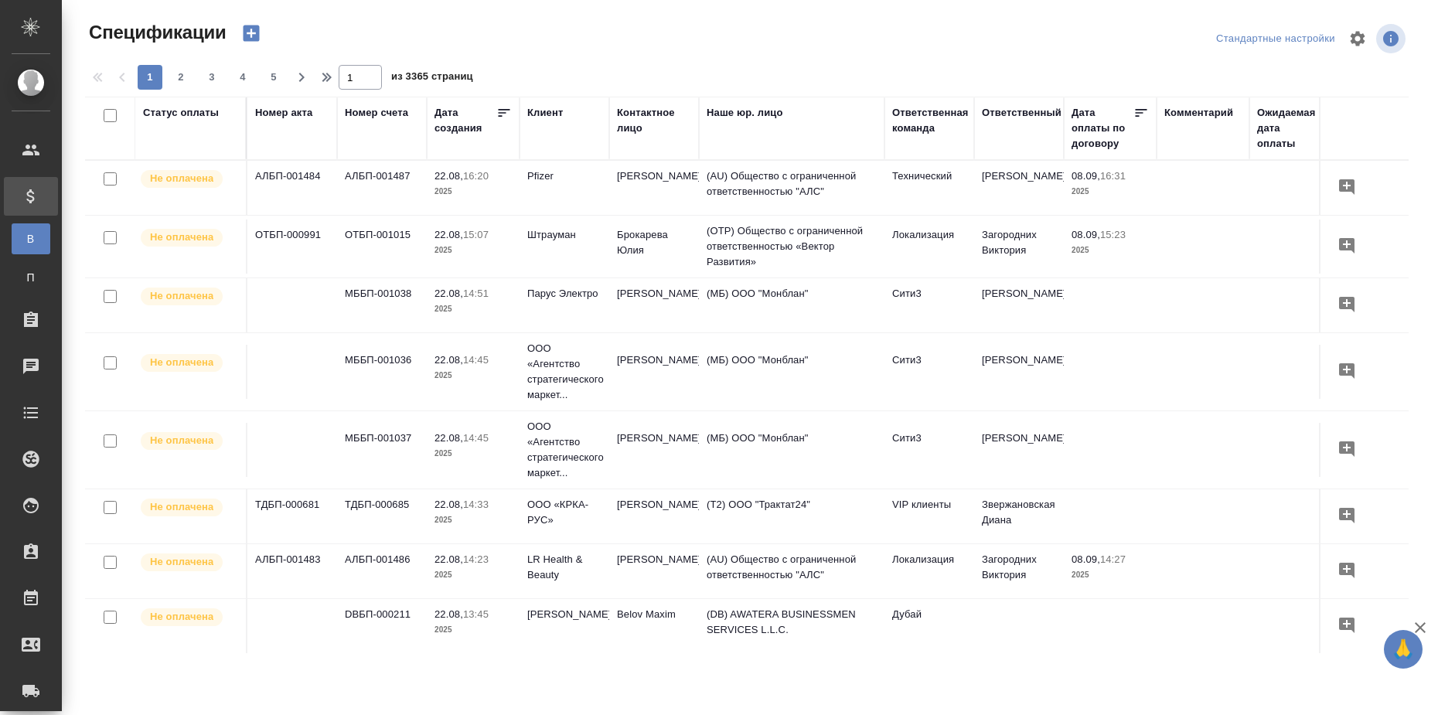
click at [166, 114] on div "Статус оплаты" at bounding box center [181, 112] width 76 height 15
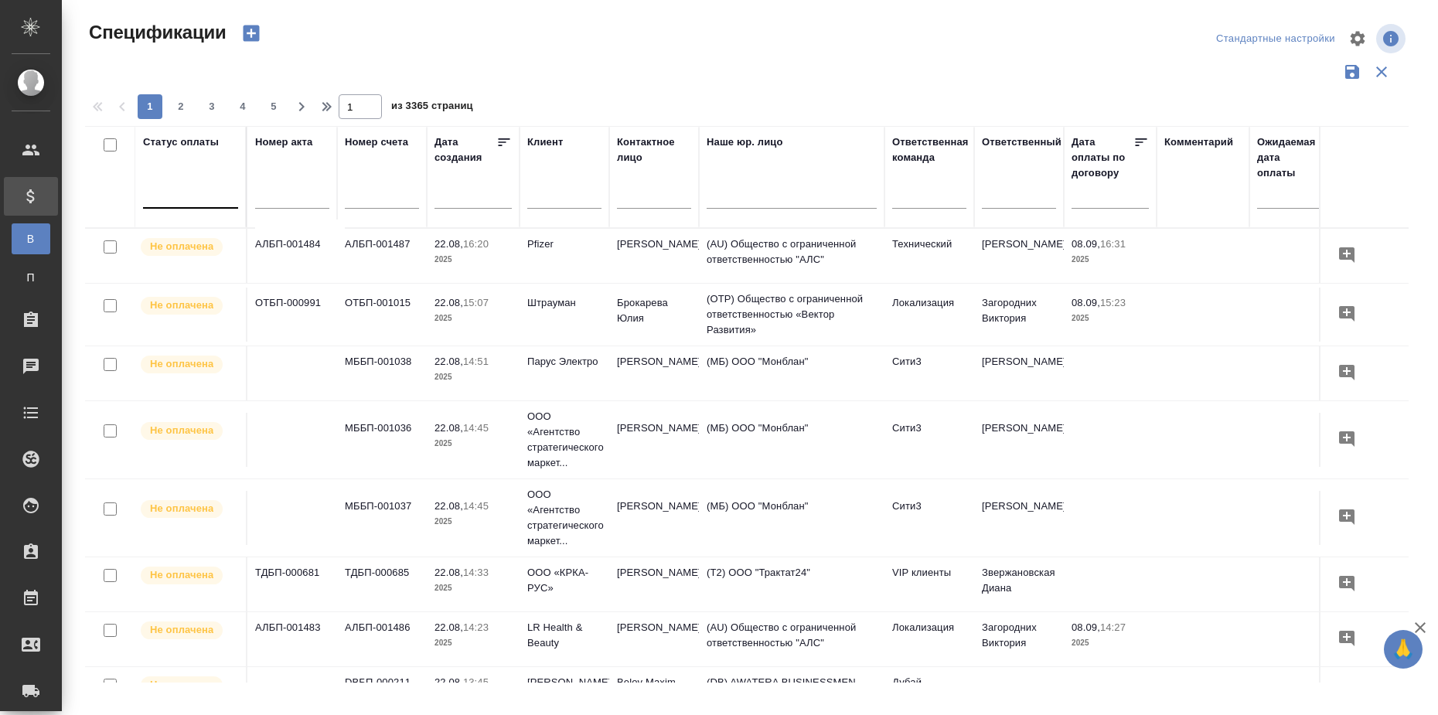
click at [187, 202] on div at bounding box center [190, 193] width 95 height 22
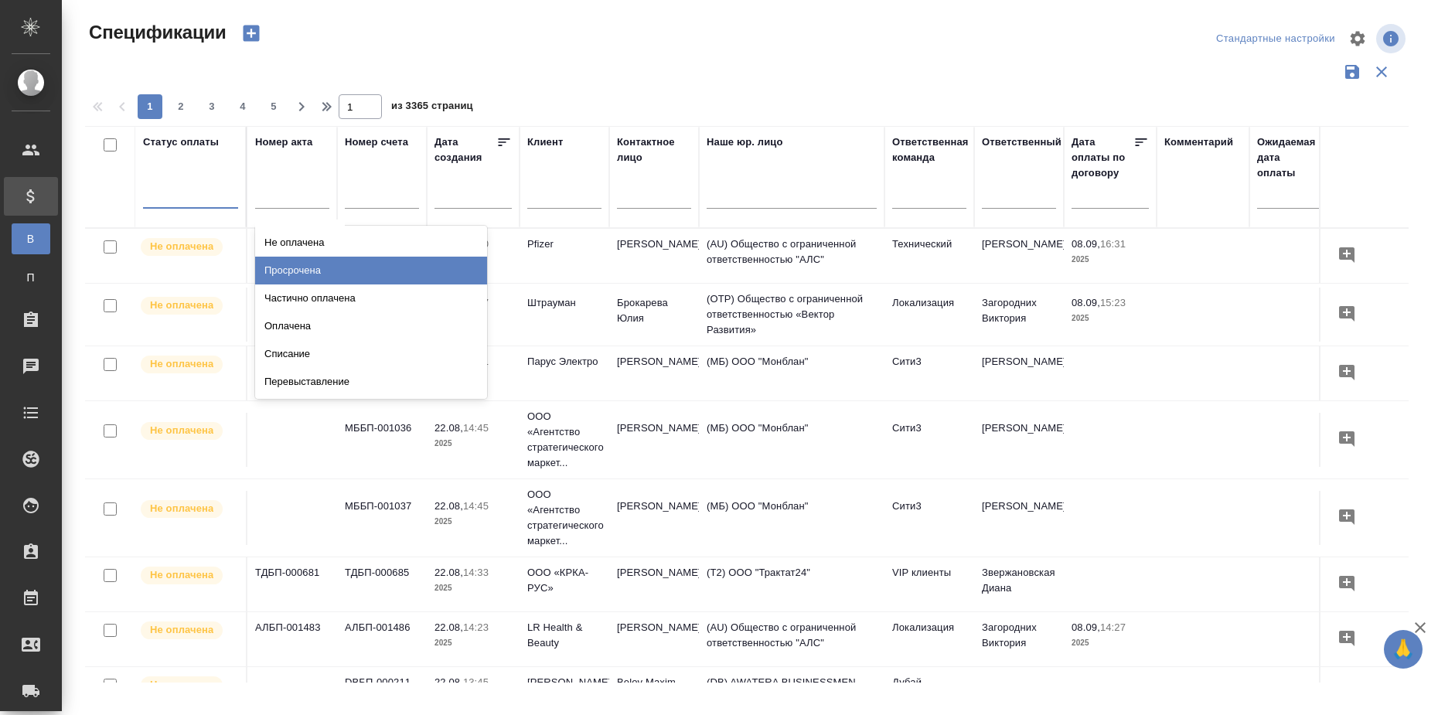
click at [317, 265] on div "Просрочена" at bounding box center [371, 271] width 232 height 28
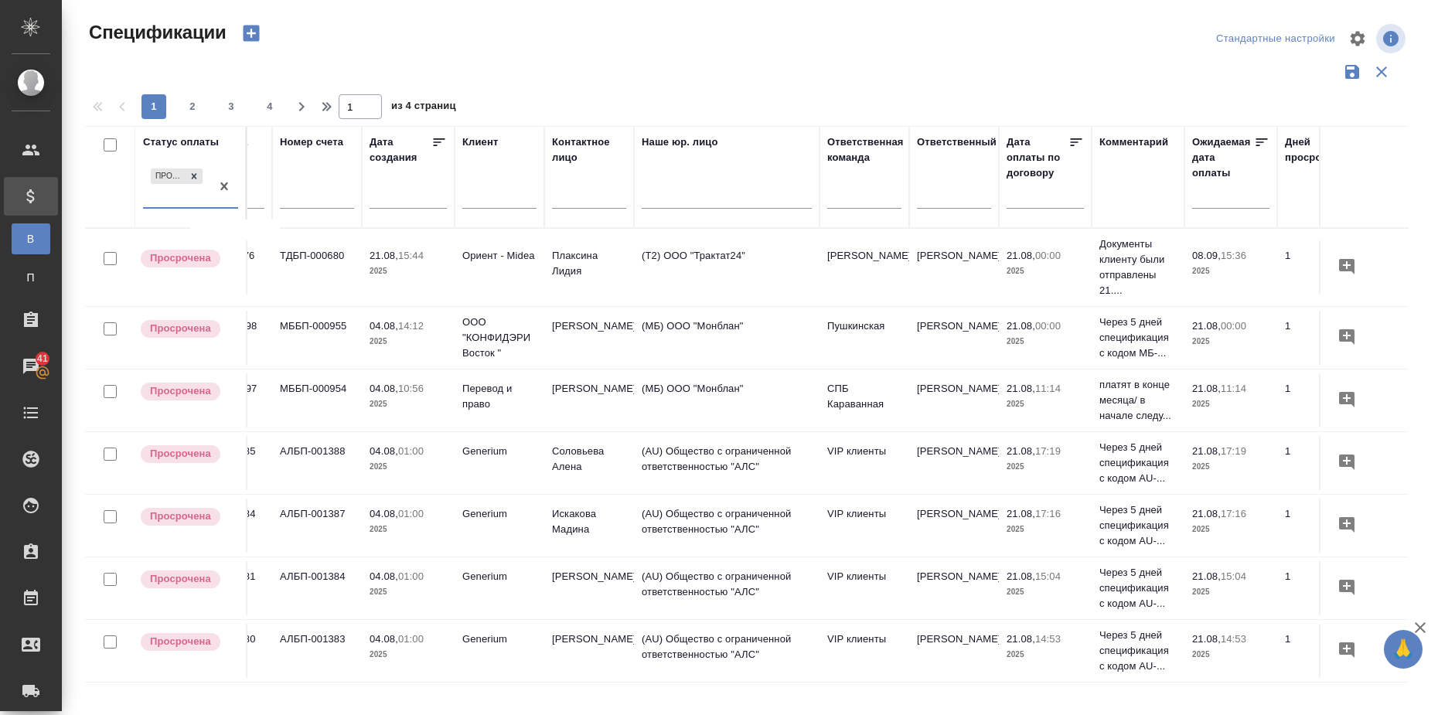
scroll to position [0, 44]
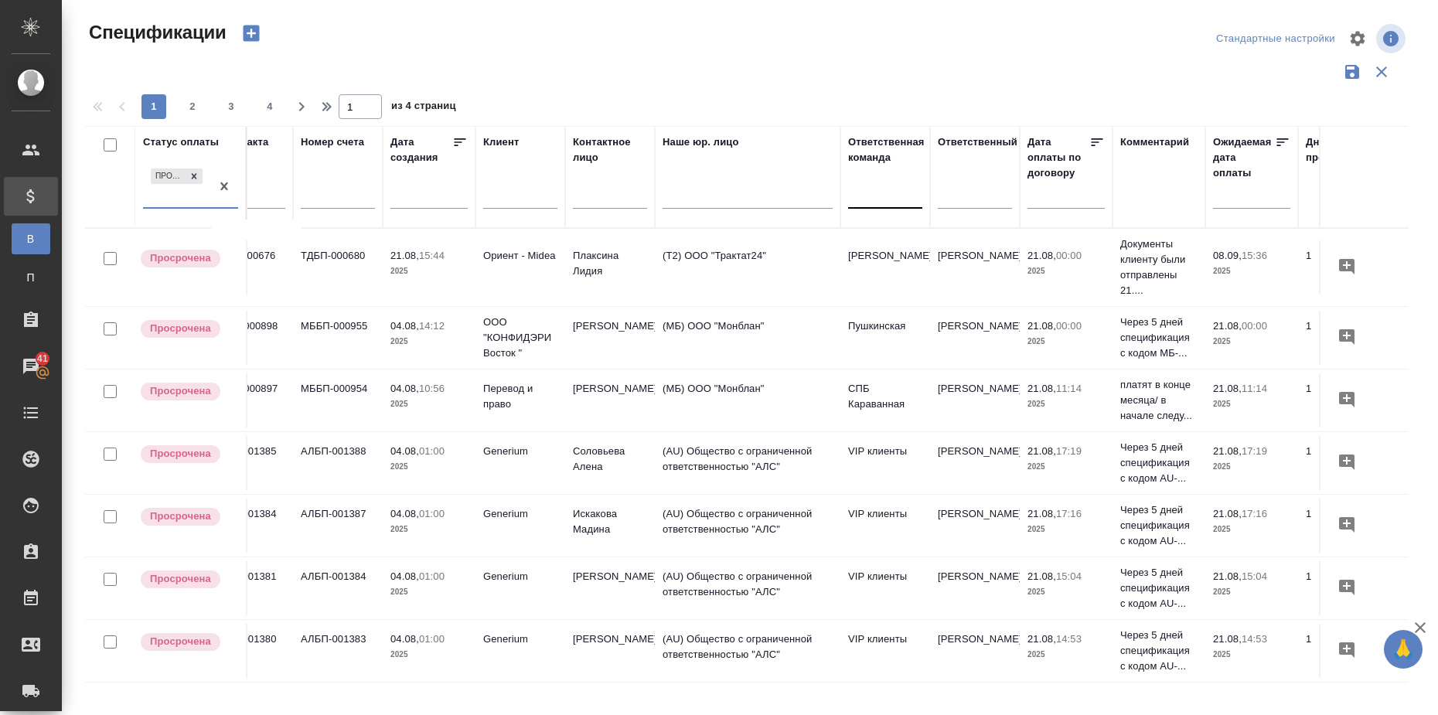
click at [874, 200] on div at bounding box center [885, 193] width 74 height 22
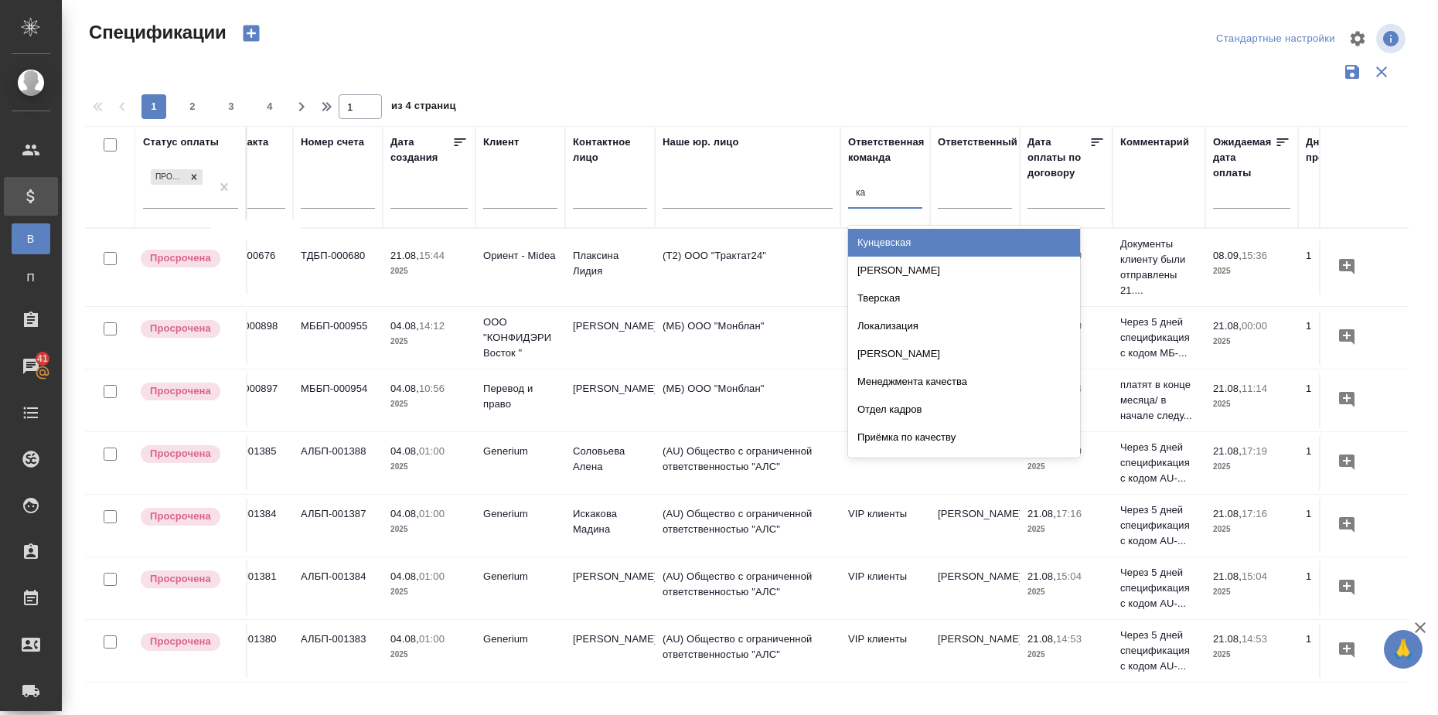
type input "каз"
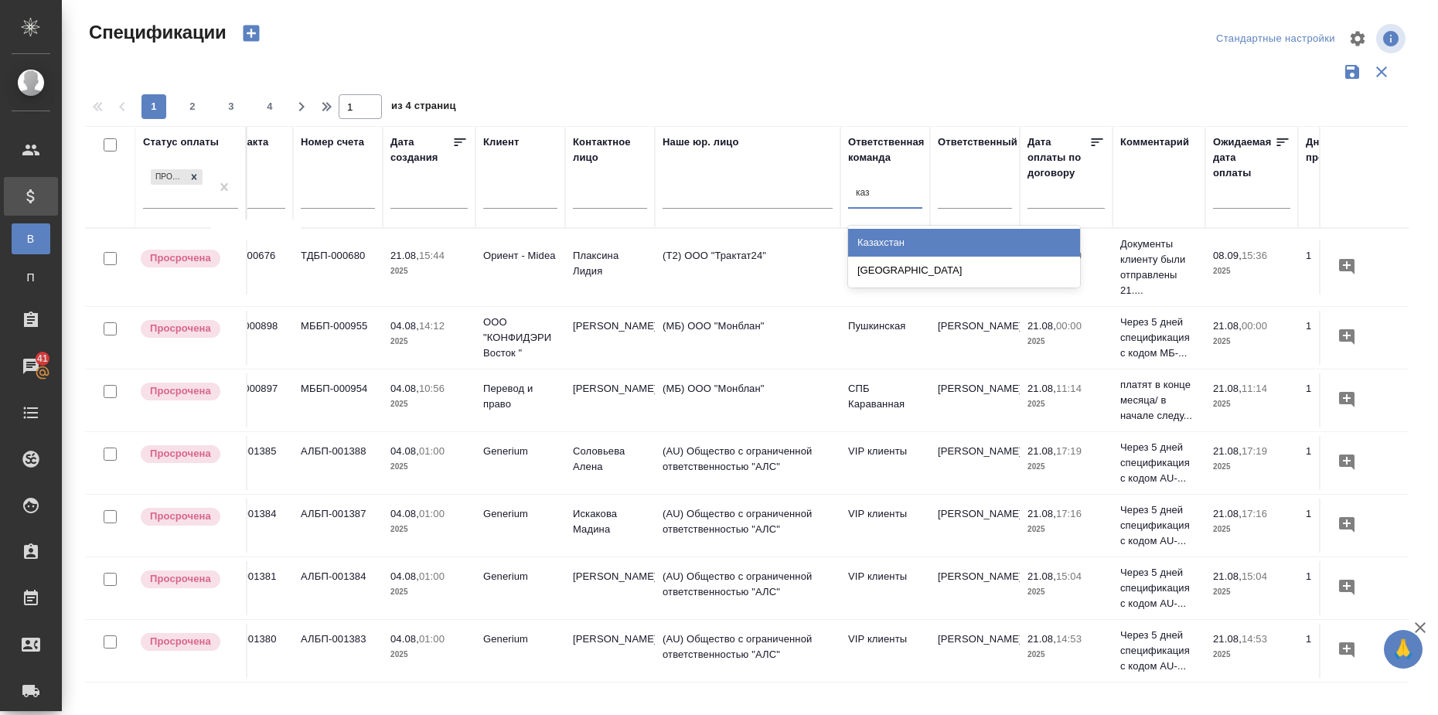
click at [925, 243] on div "Казахстан" at bounding box center [964, 243] width 232 height 28
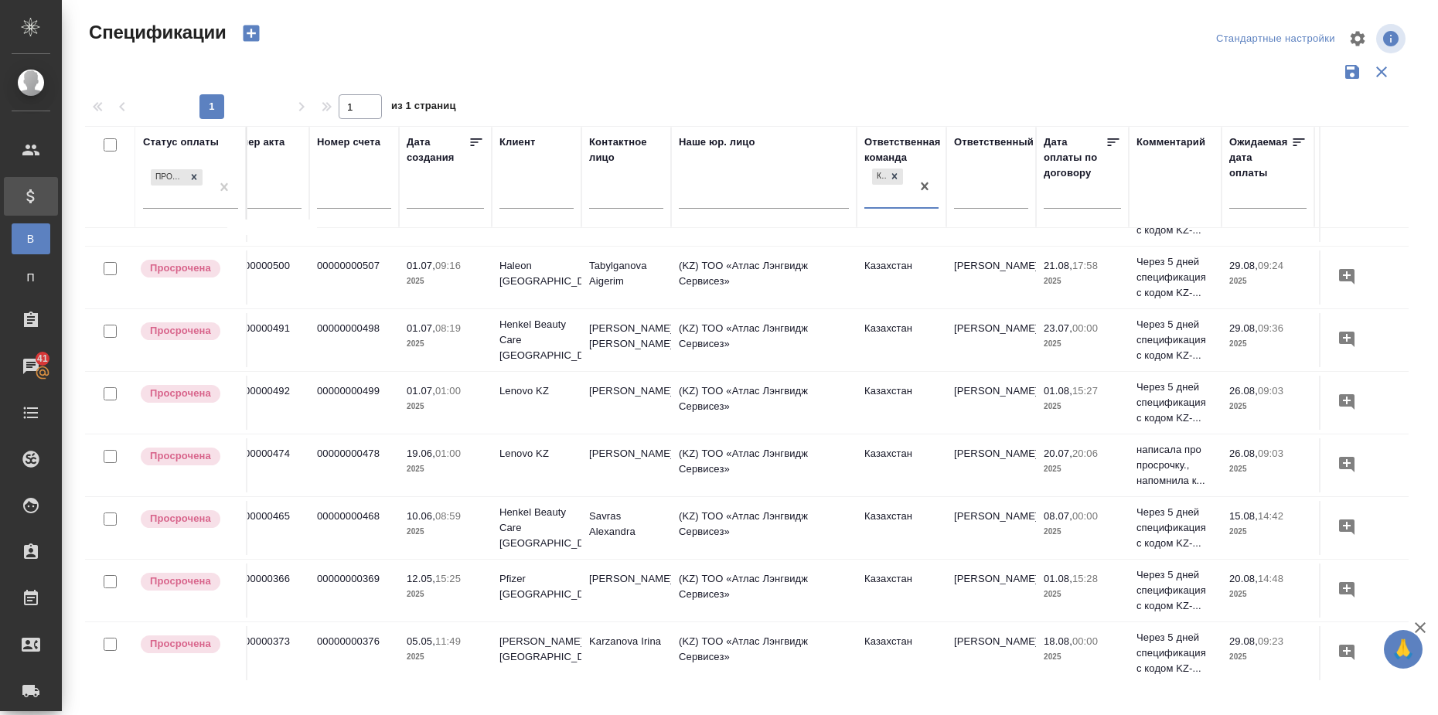
scroll to position [483, 0]
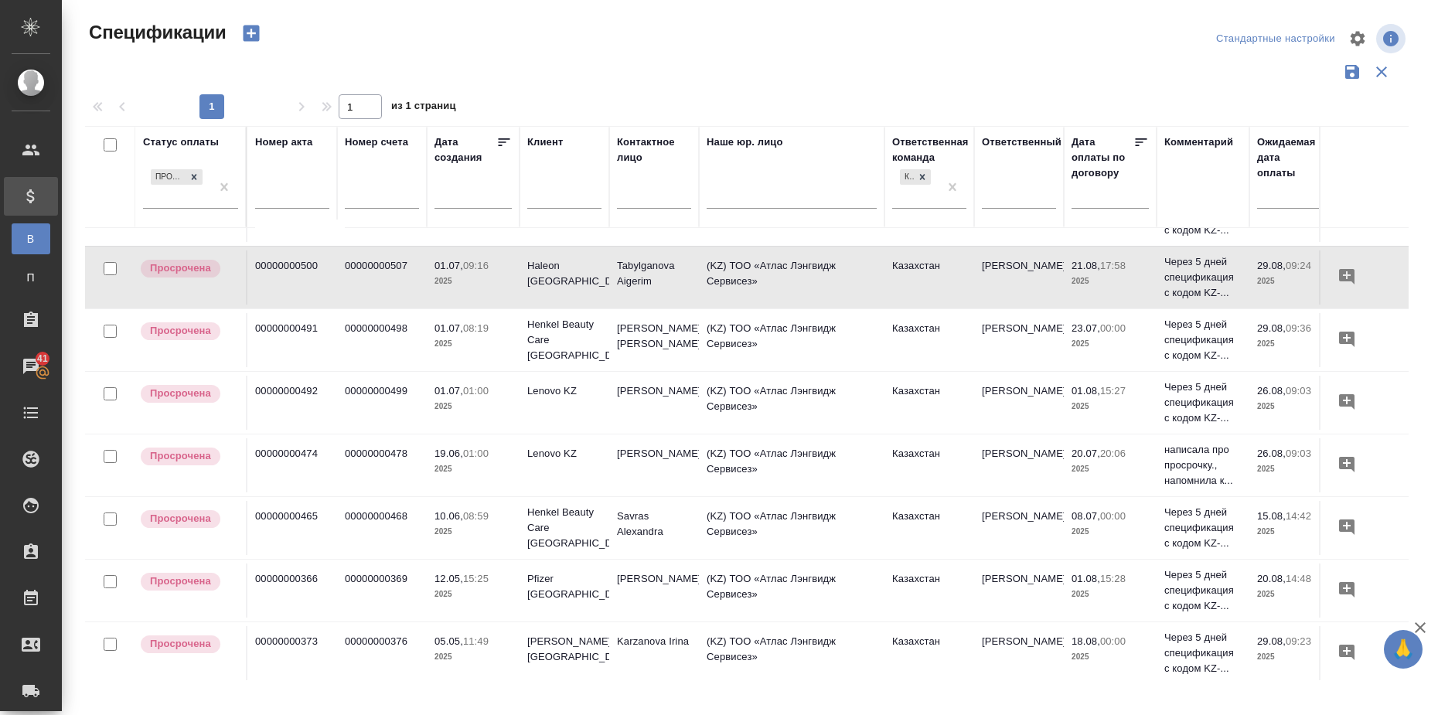
click at [1192, 264] on p "Через 5 дней спецификация с кодом KZ-..." at bounding box center [1202, 277] width 77 height 46
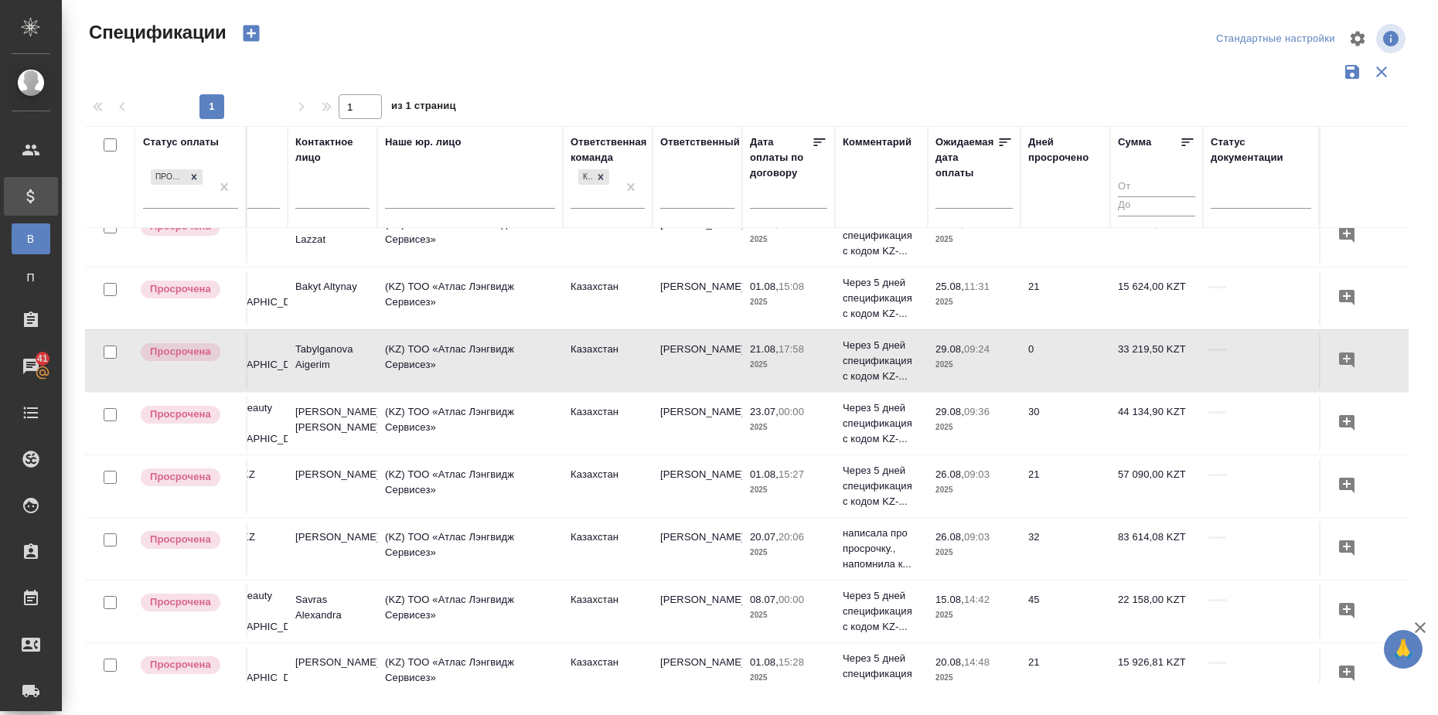
scroll to position [288, 336]
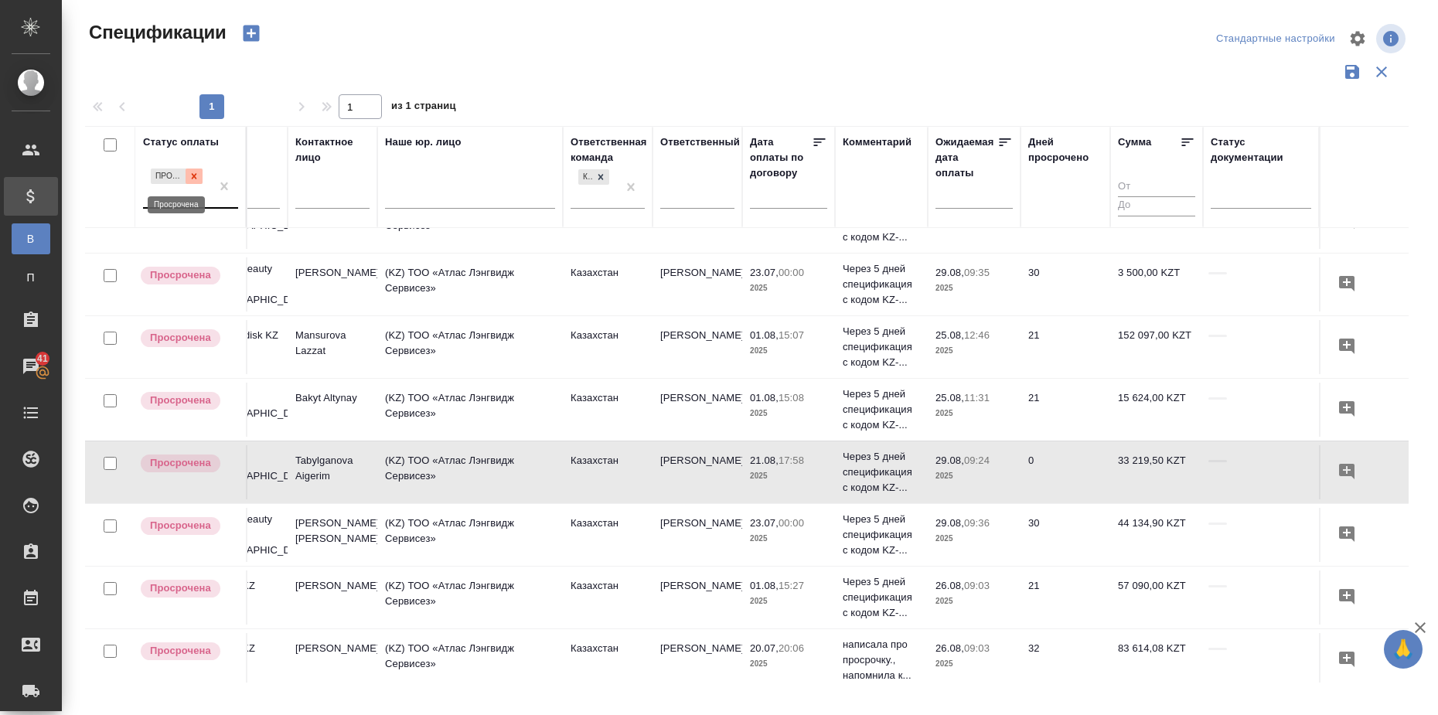
click at [192, 181] on icon at bounding box center [194, 176] width 11 height 11
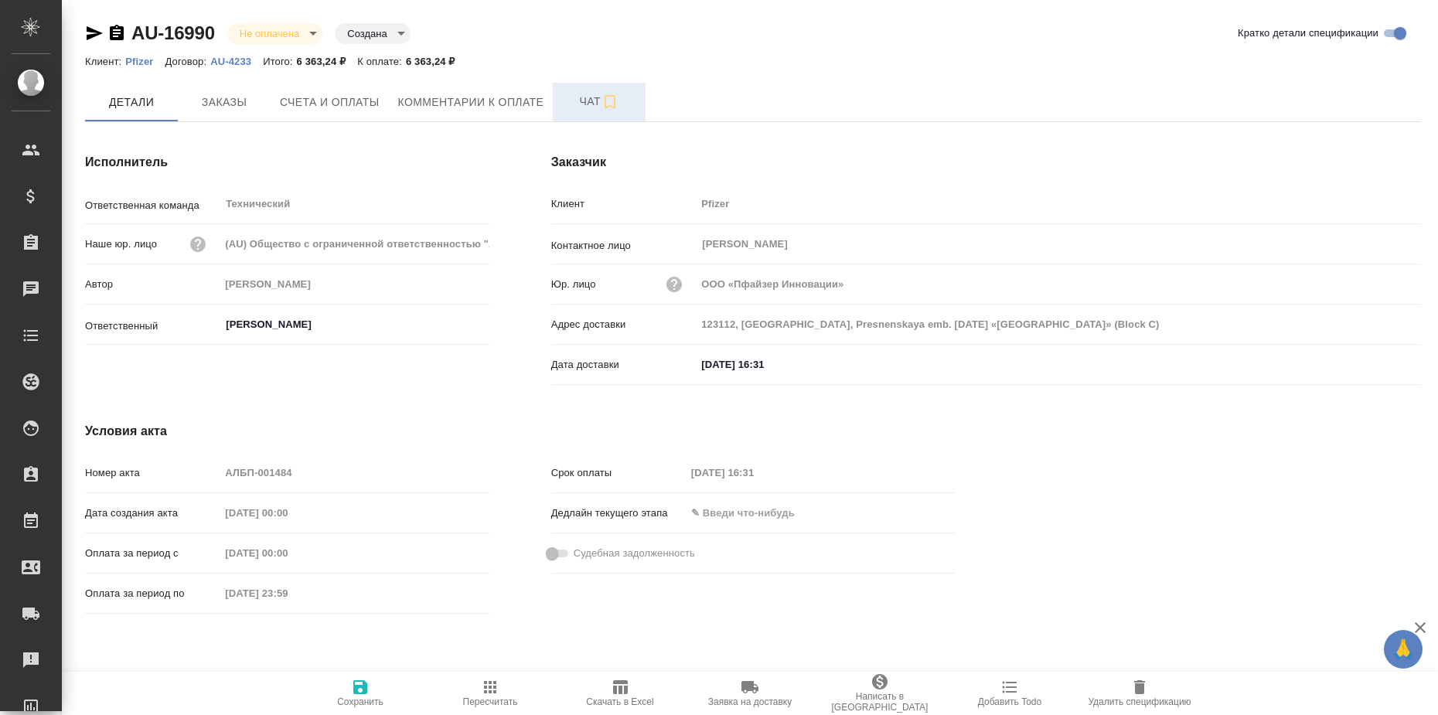
click at [604, 101] on icon "button" at bounding box center [609, 102] width 11 height 14
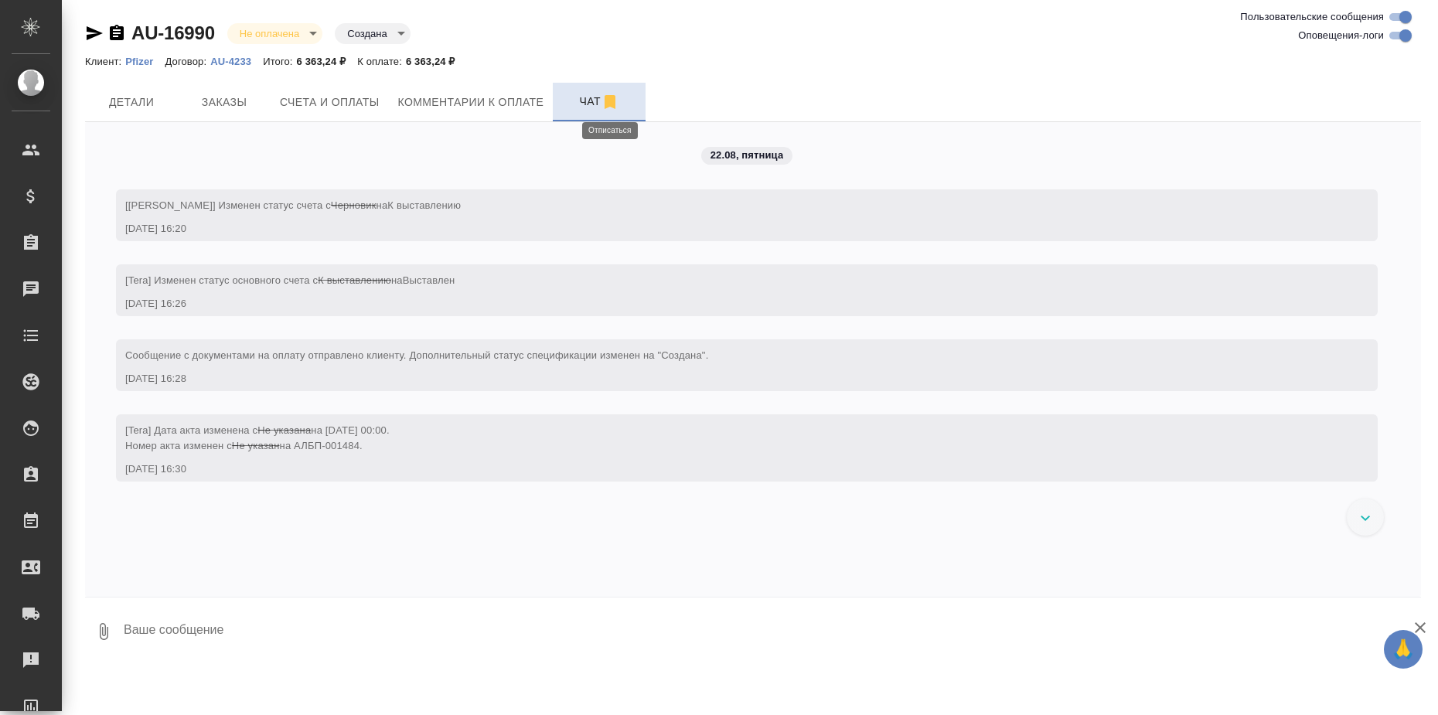
click at [611, 104] on icon "button" at bounding box center [609, 102] width 11 height 14
click at [135, 66] on p "Pfizer" at bounding box center [144, 62] width 39 height 12
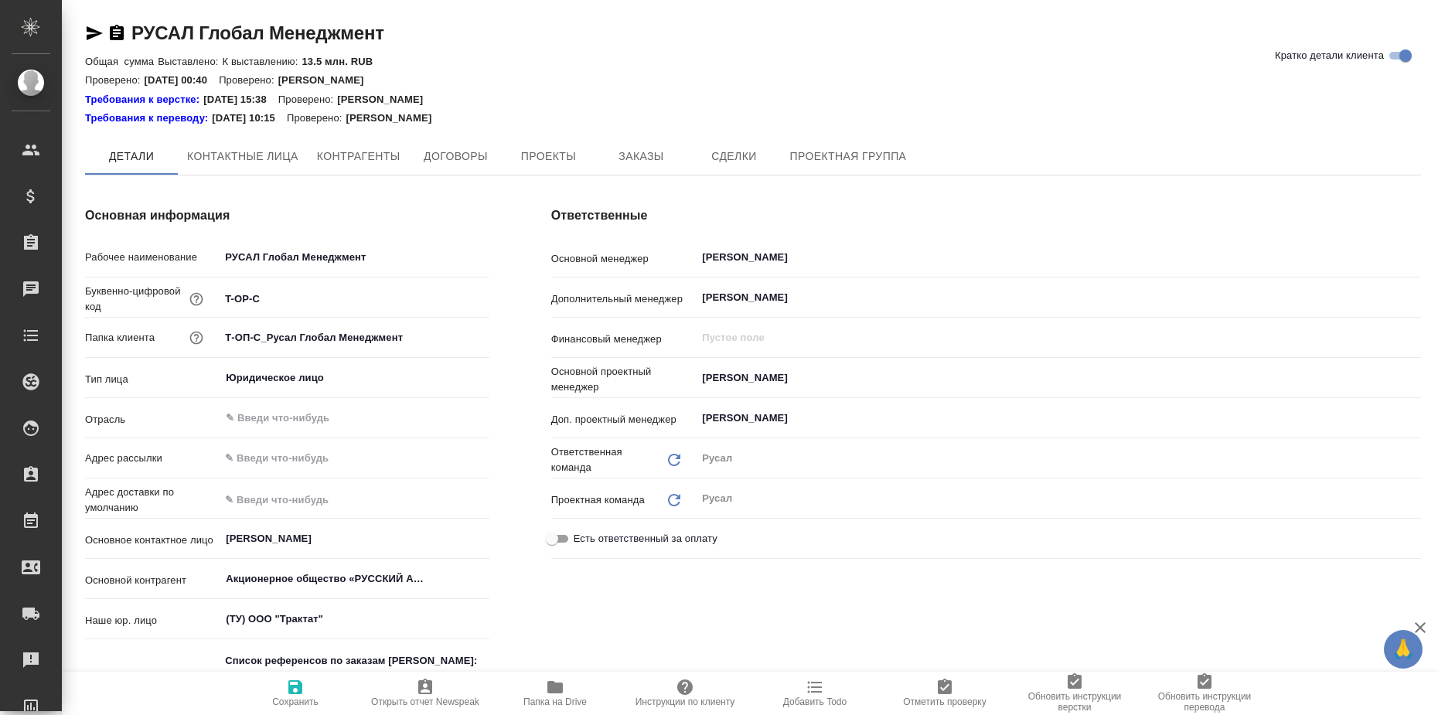
type textarea "x"
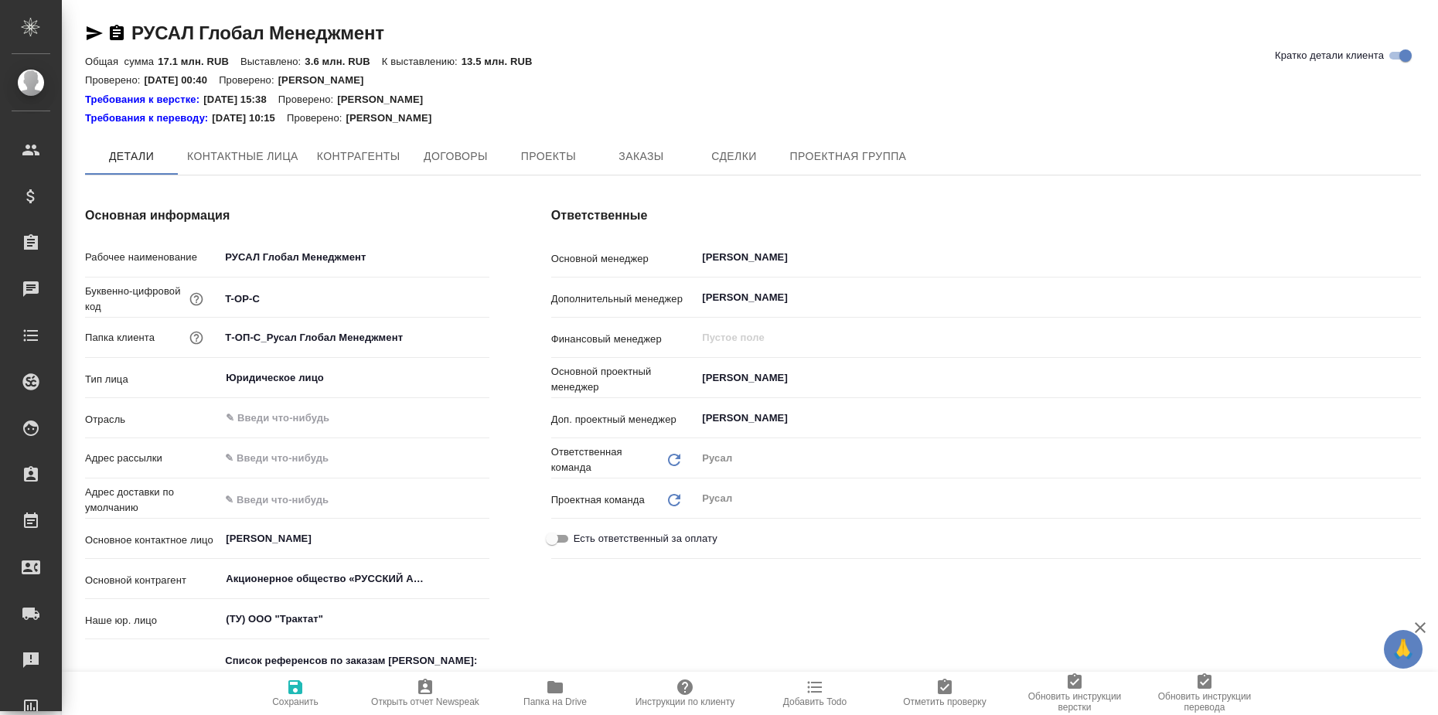
type textarea "x"
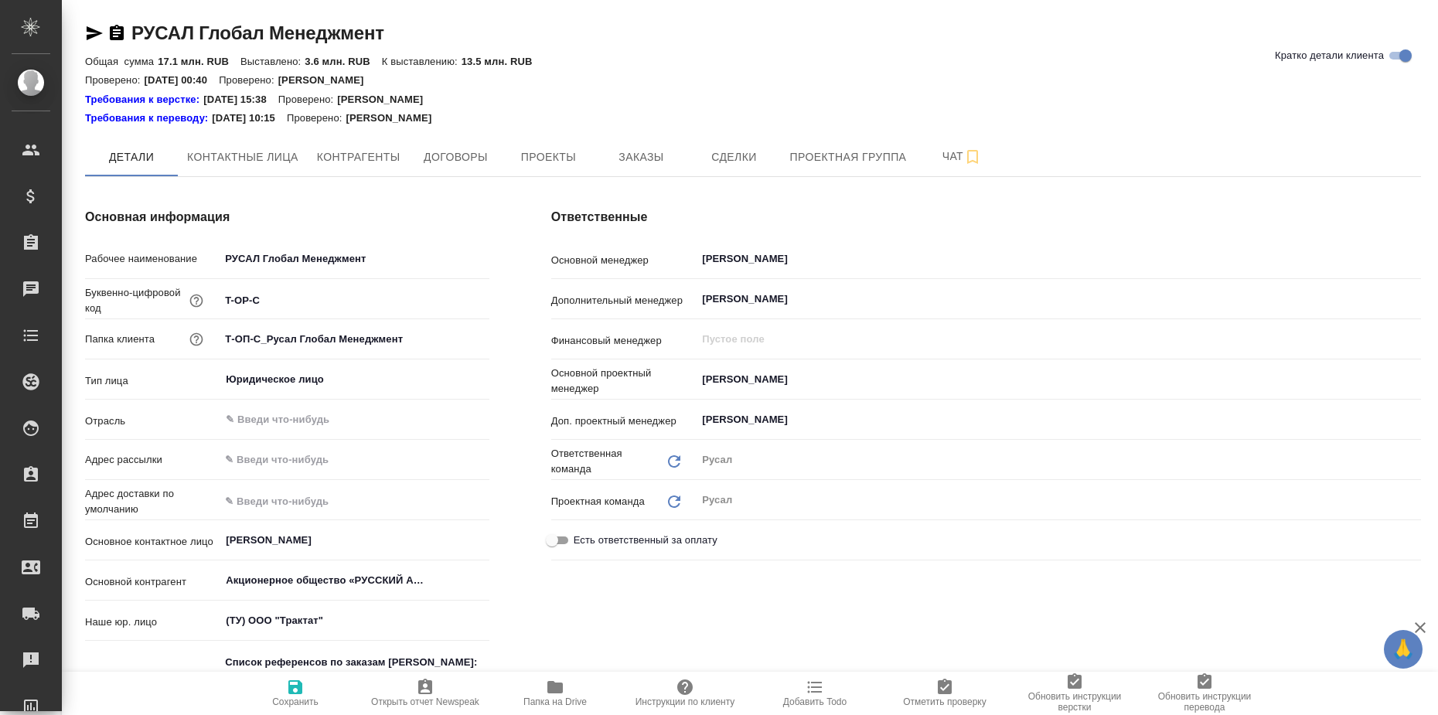
type textarea "x"
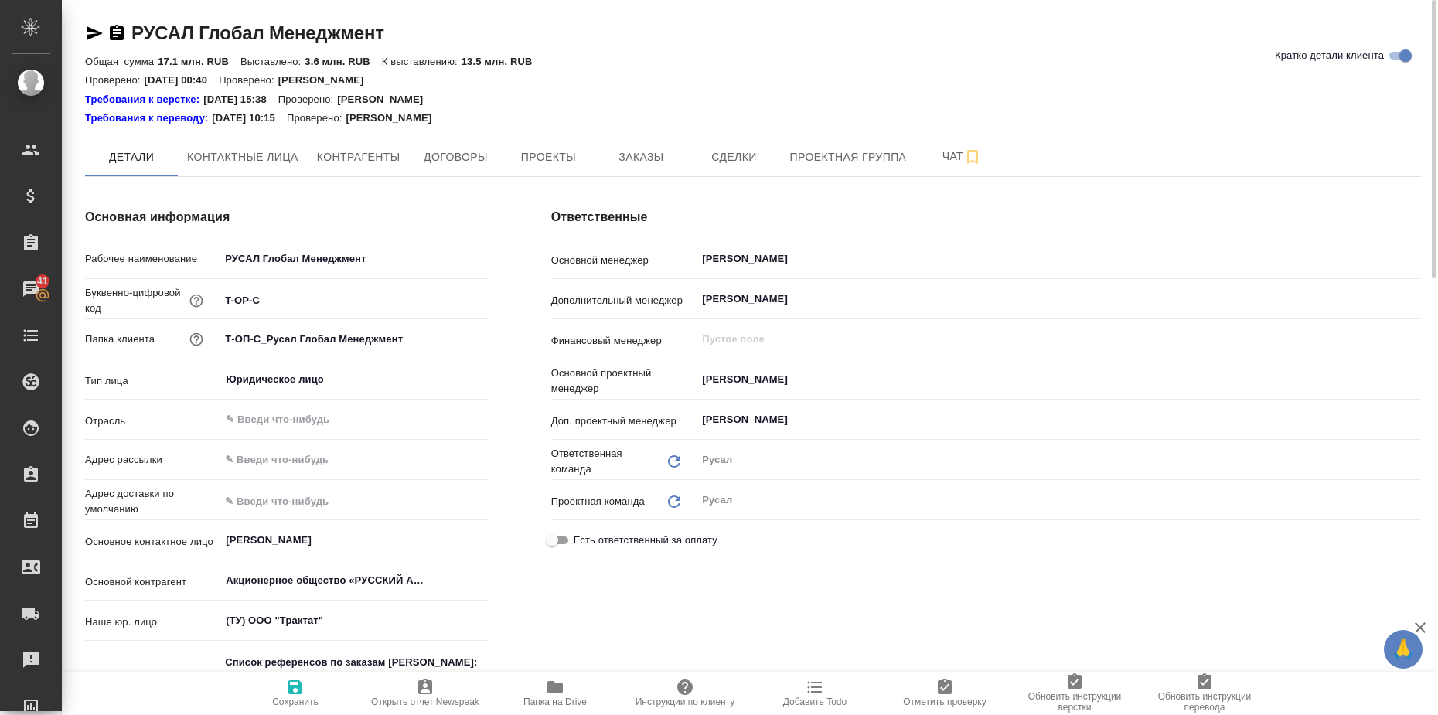
type textarea "x"
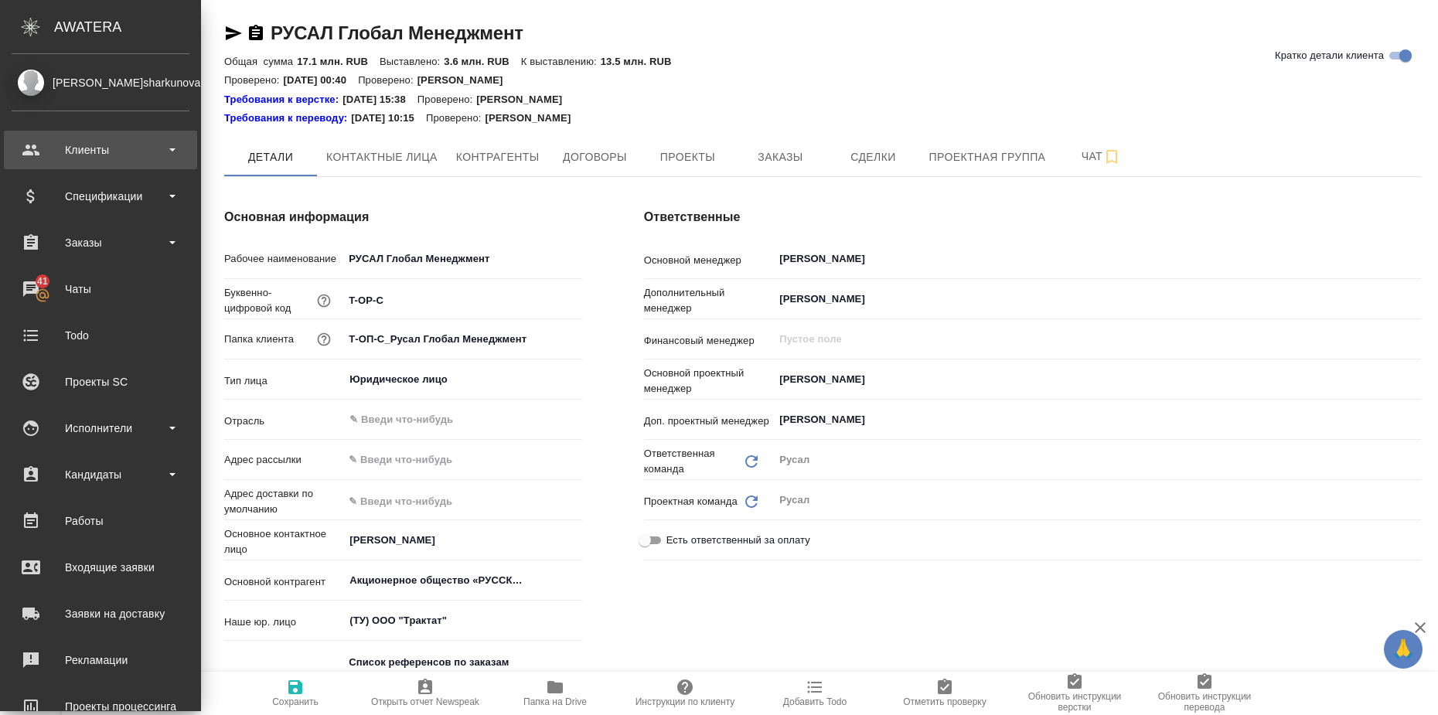
click at [169, 157] on div "Клиенты" at bounding box center [101, 149] width 178 height 23
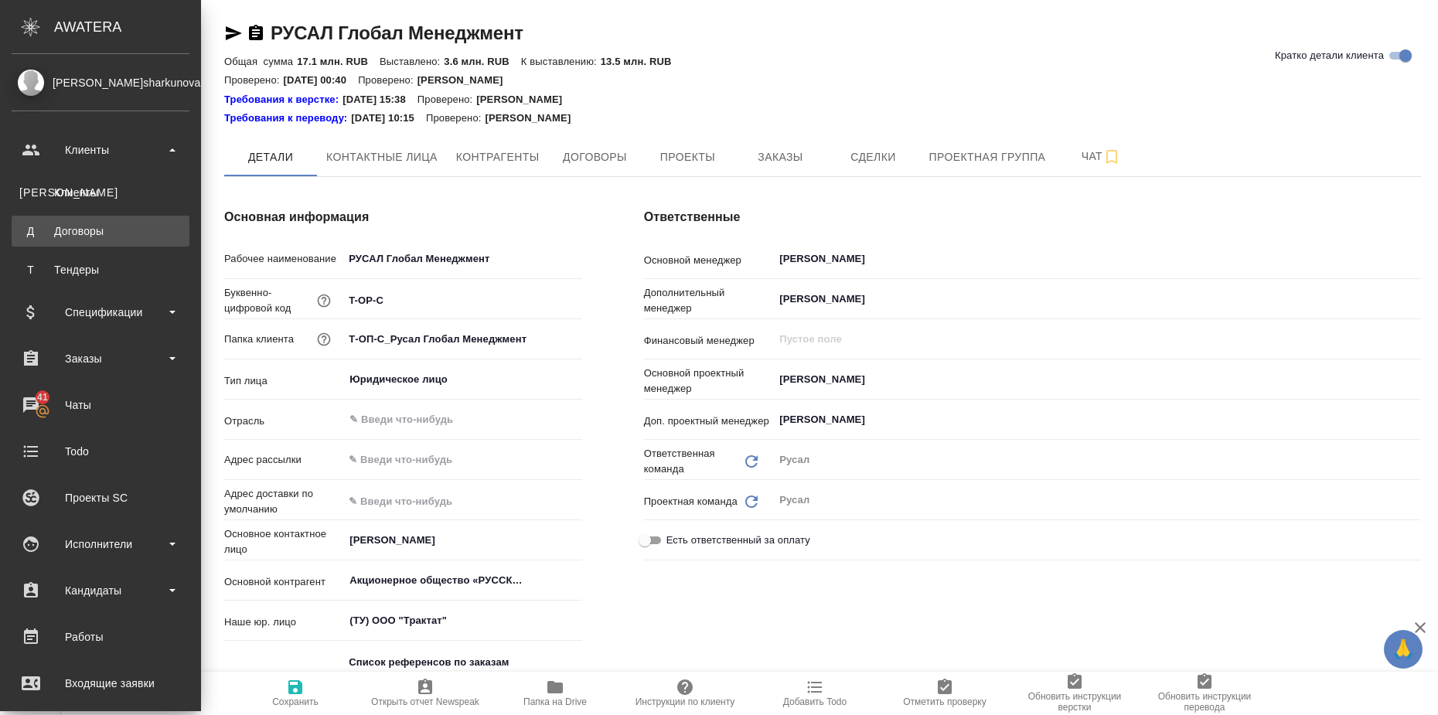
type textarea "x"
click at [108, 230] on div "Договоры" at bounding box center [100, 230] width 162 height 15
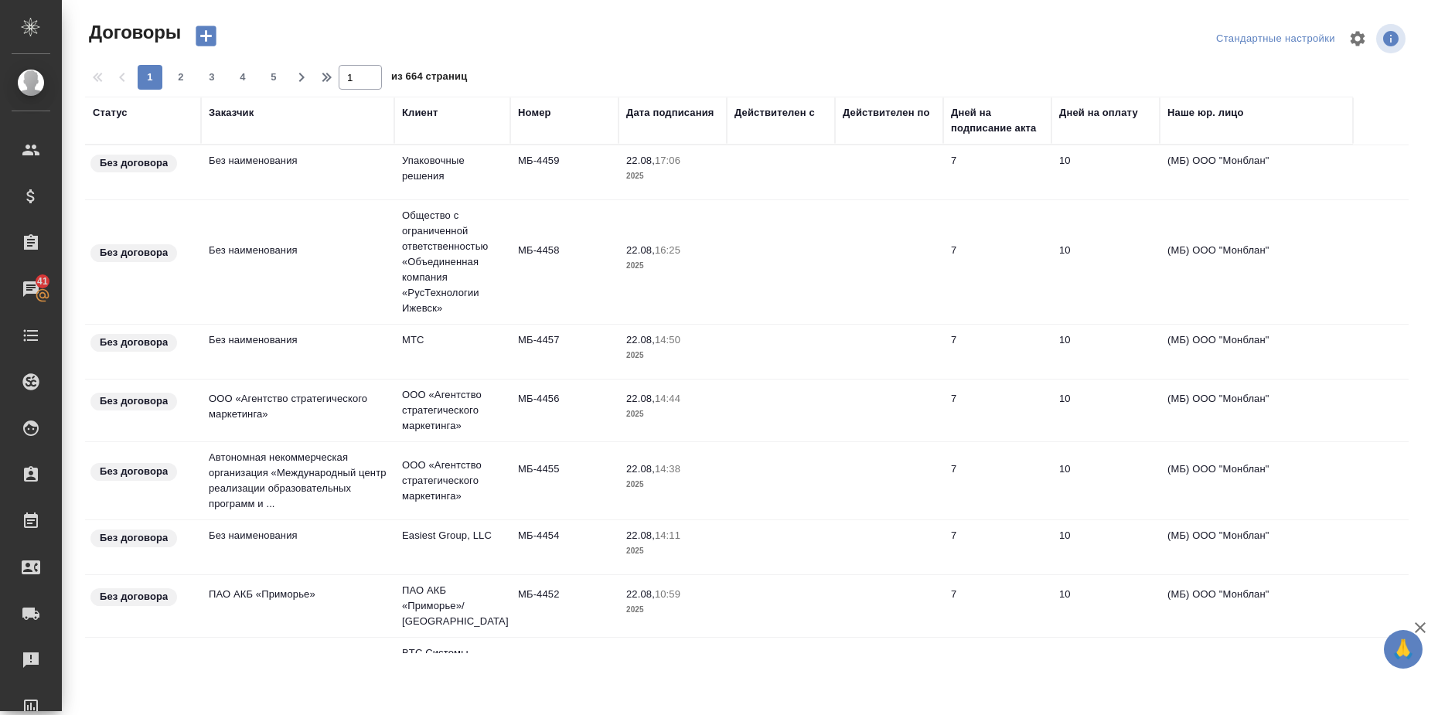
click at [112, 107] on div "Статус" at bounding box center [110, 112] width 35 height 15
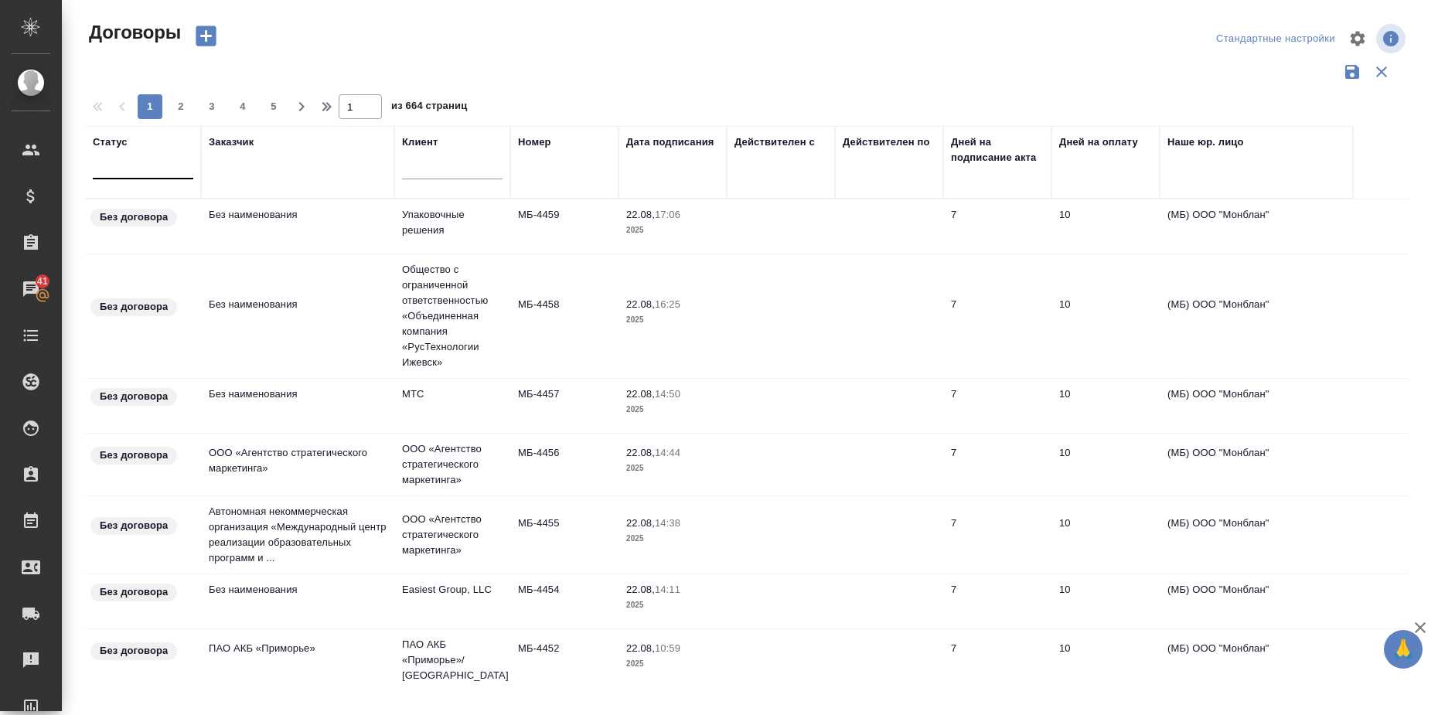
click at [134, 172] on div at bounding box center [143, 163] width 100 height 22
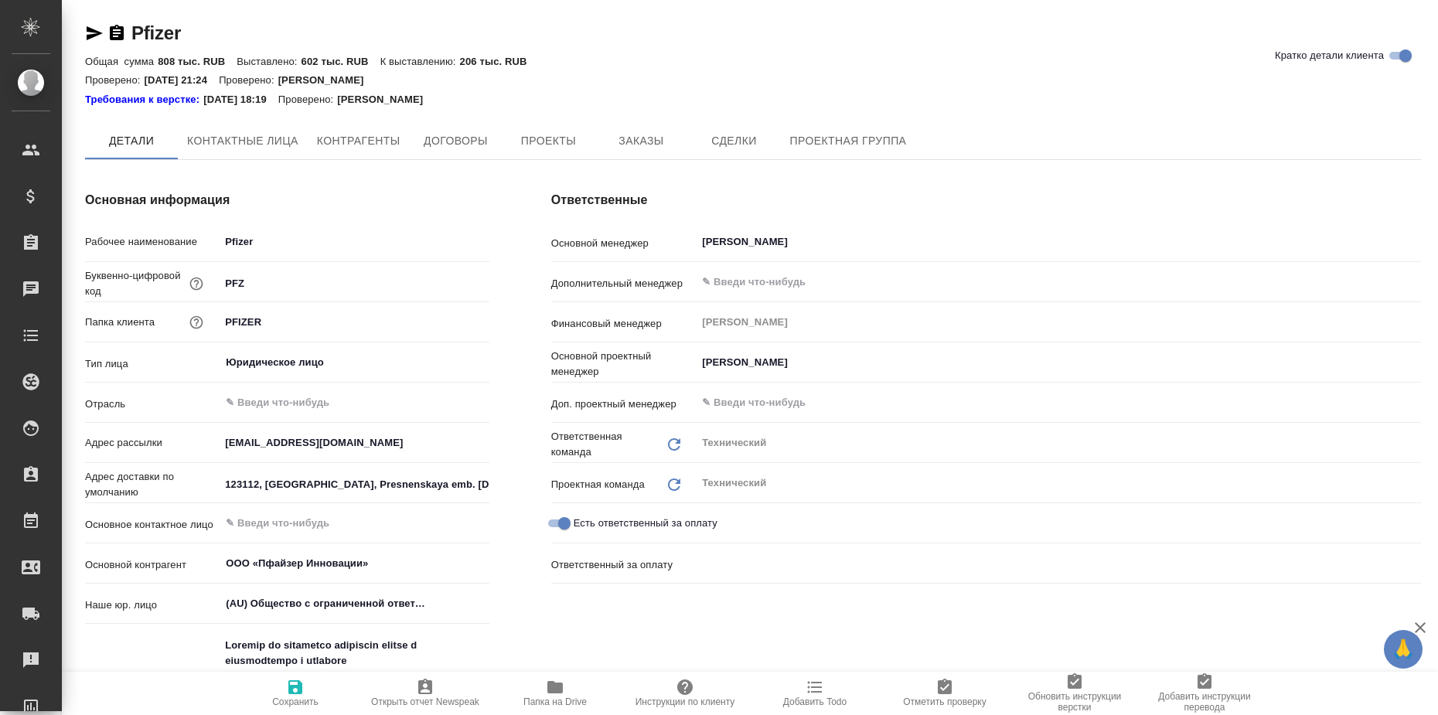
type textarea "x"
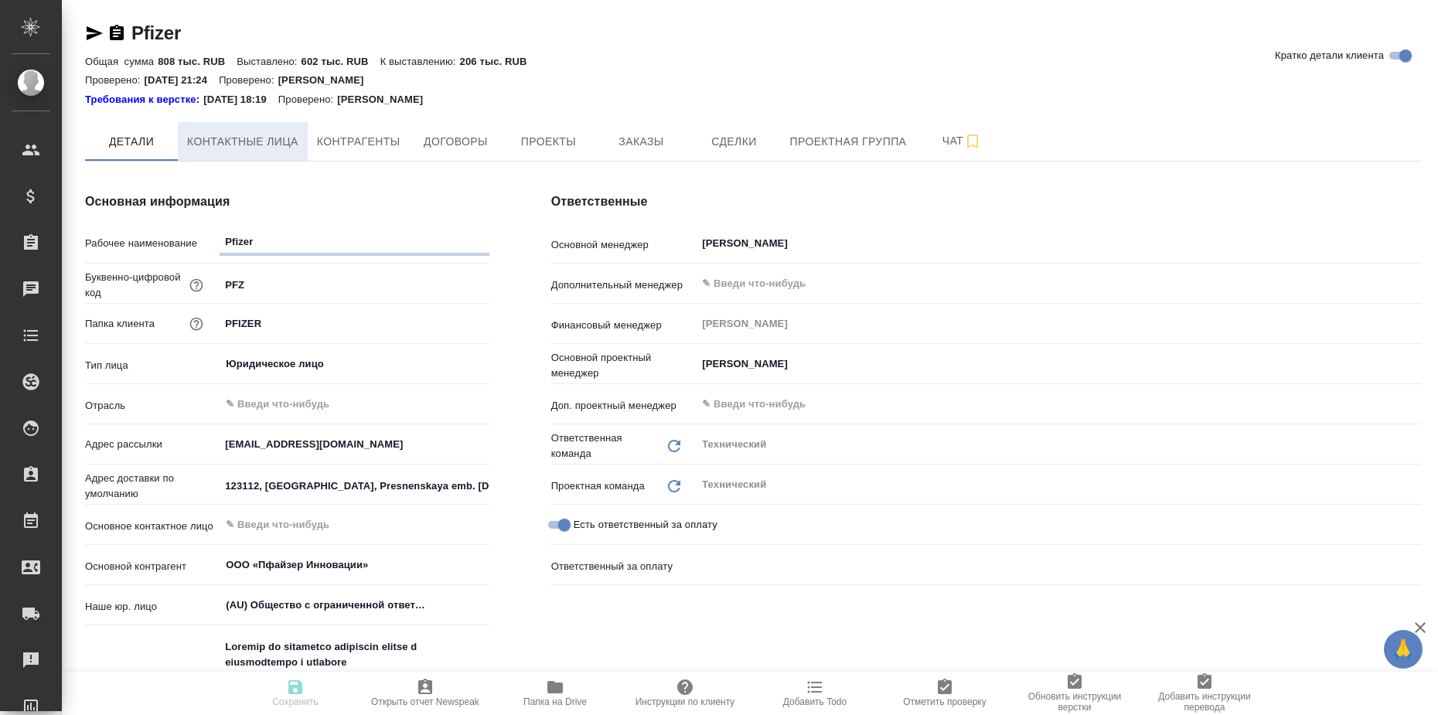
type textarea "x"
click at [212, 149] on span "Контактные лица" at bounding box center [242, 141] width 111 height 19
select select "RU"
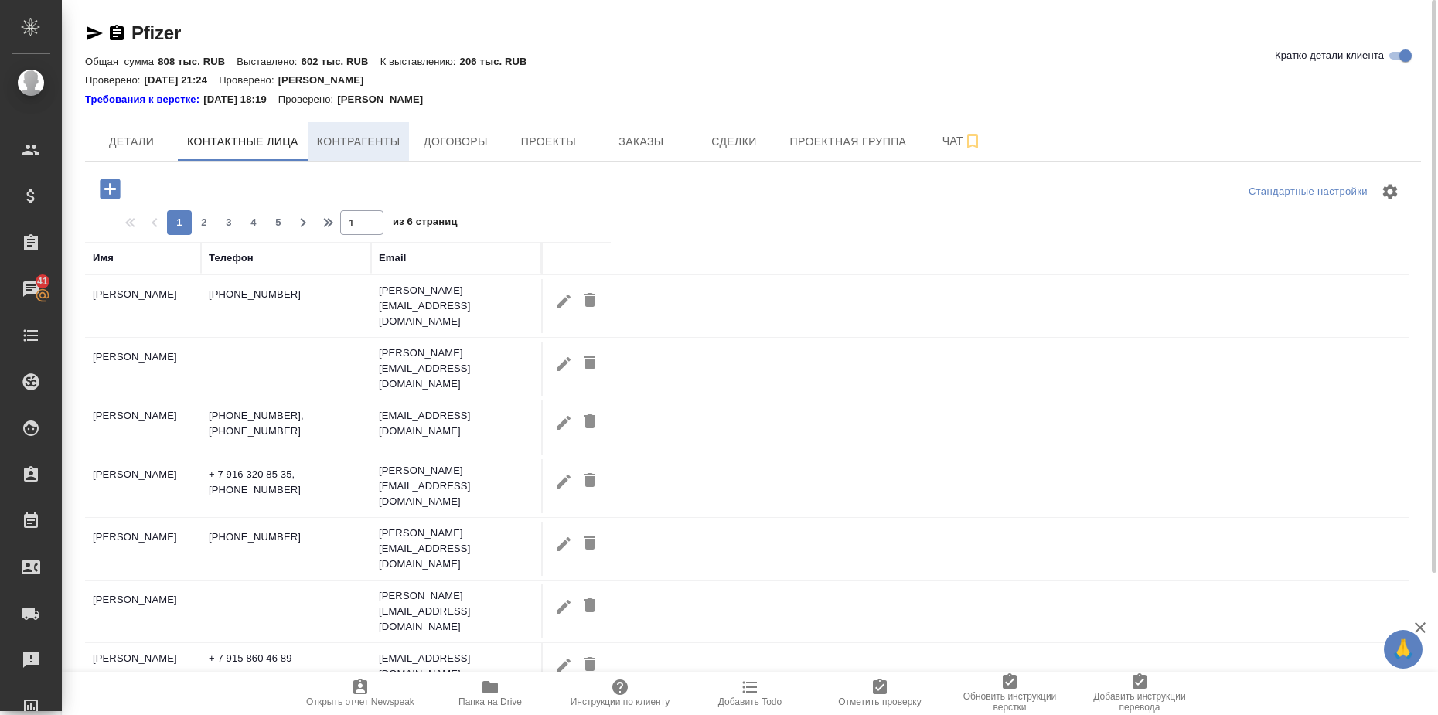
click at [370, 139] on span "Контрагенты" at bounding box center [358, 141] width 83 height 19
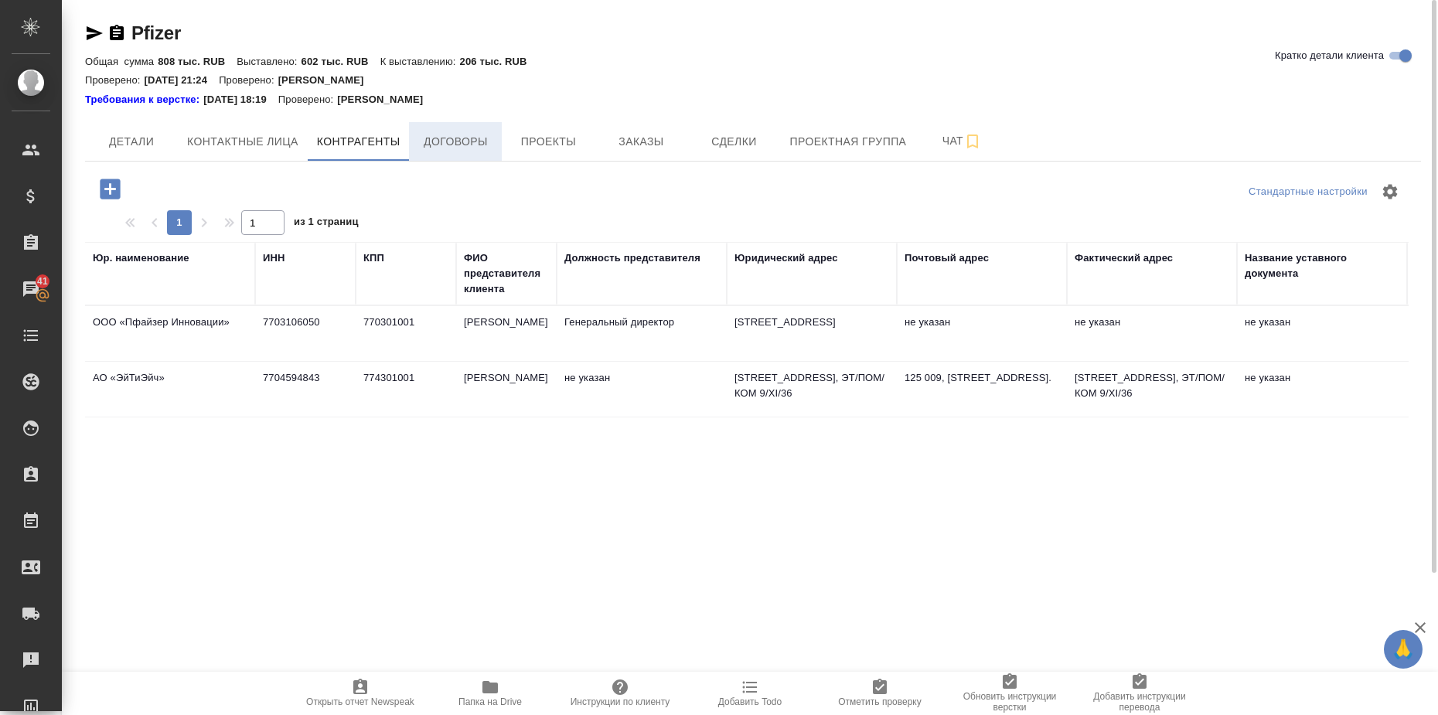
click at [458, 145] on span "Договоры" at bounding box center [455, 141] width 74 height 19
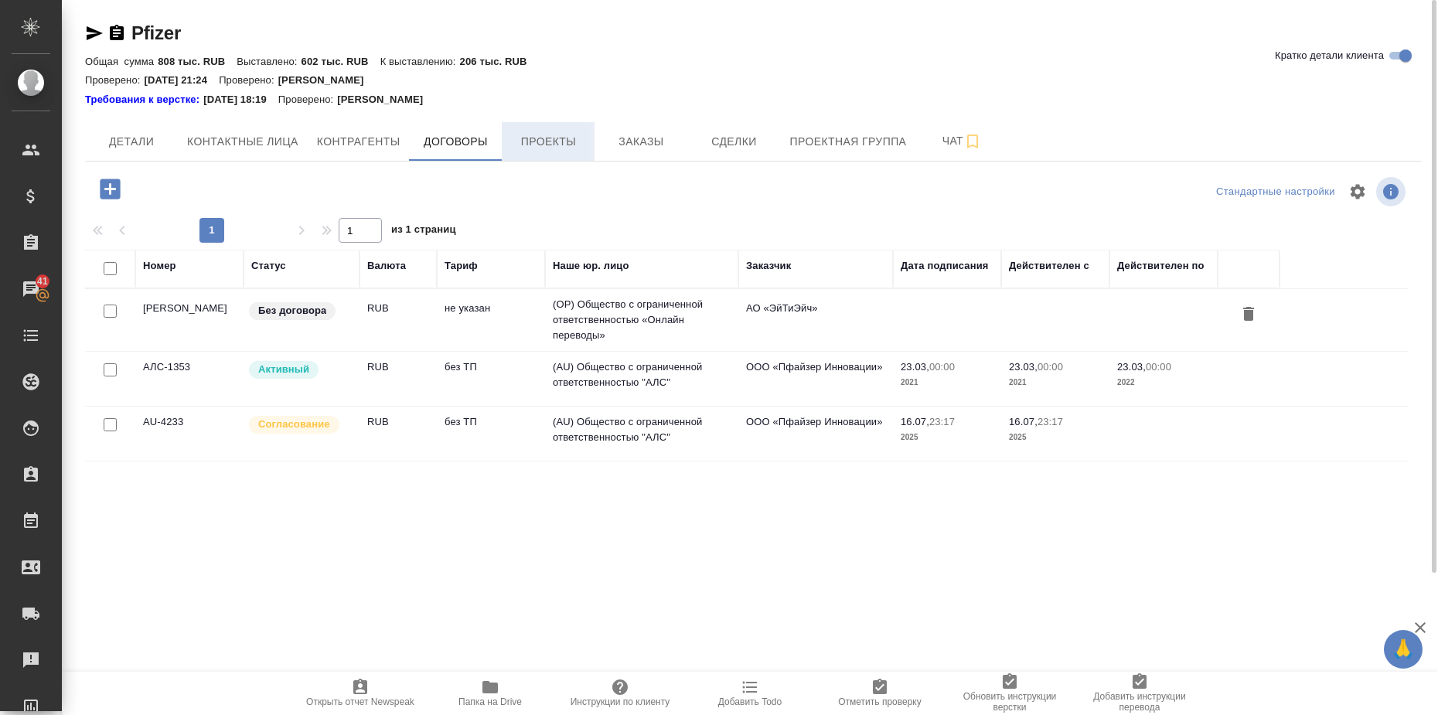
click at [546, 141] on span "Проекты" at bounding box center [548, 141] width 74 height 19
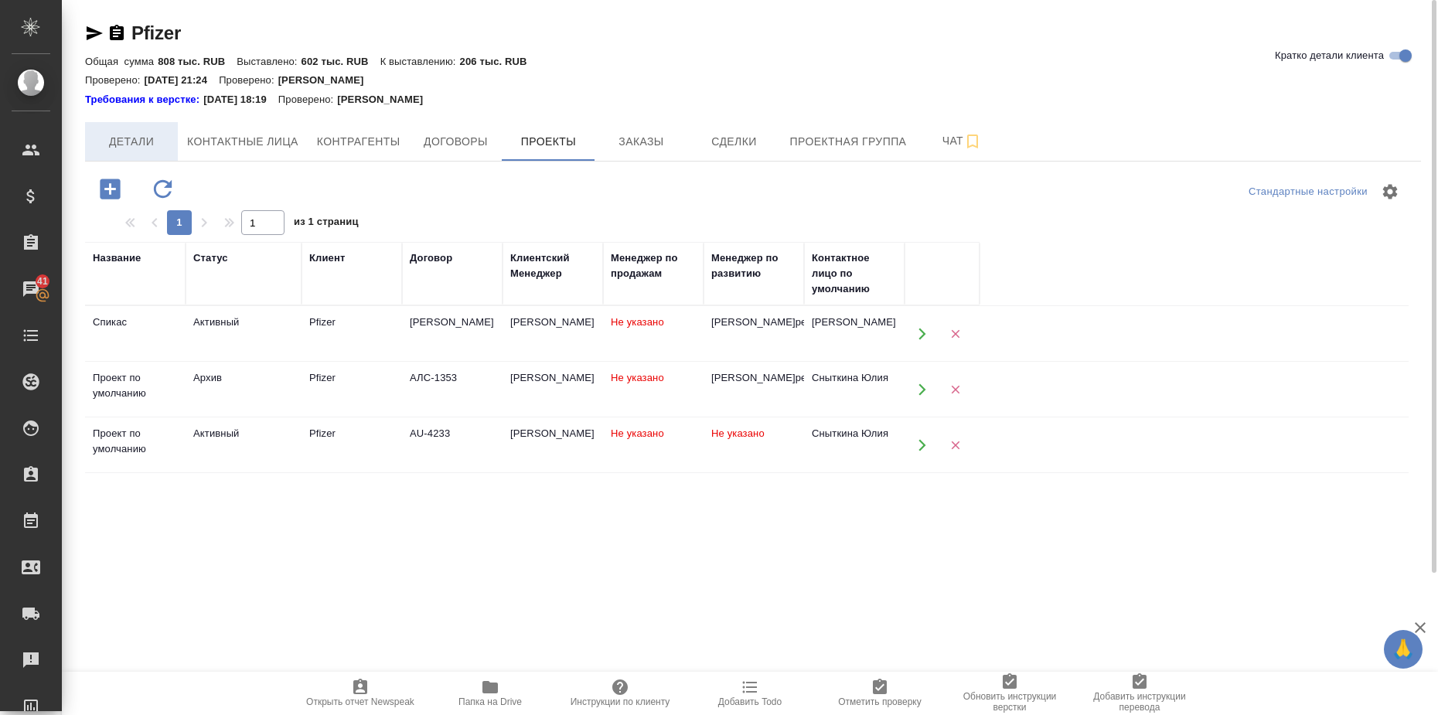
click at [111, 141] on span "Детали" at bounding box center [131, 141] width 74 height 19
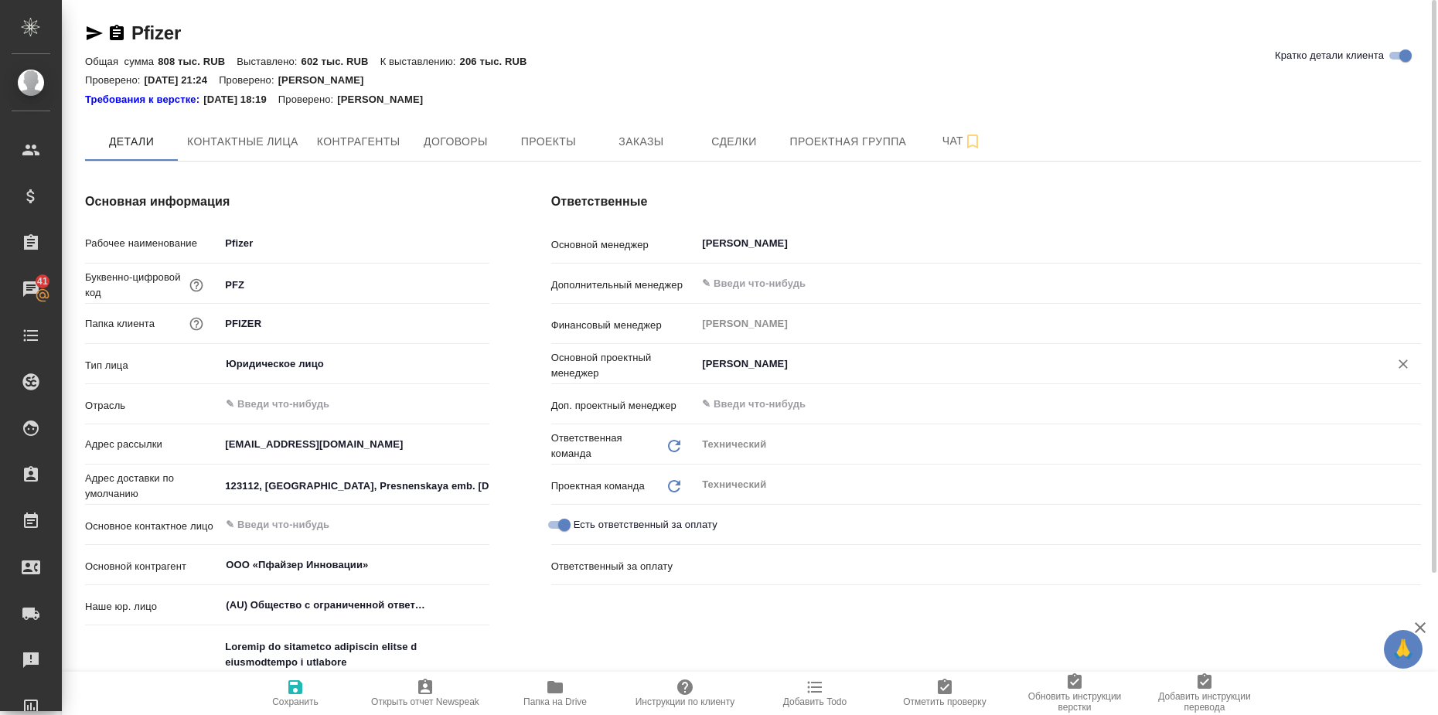
type textarea "x"
click at [244, 138] on span "Контактные лица" at bounding box center [242, 141] width 111 height 19
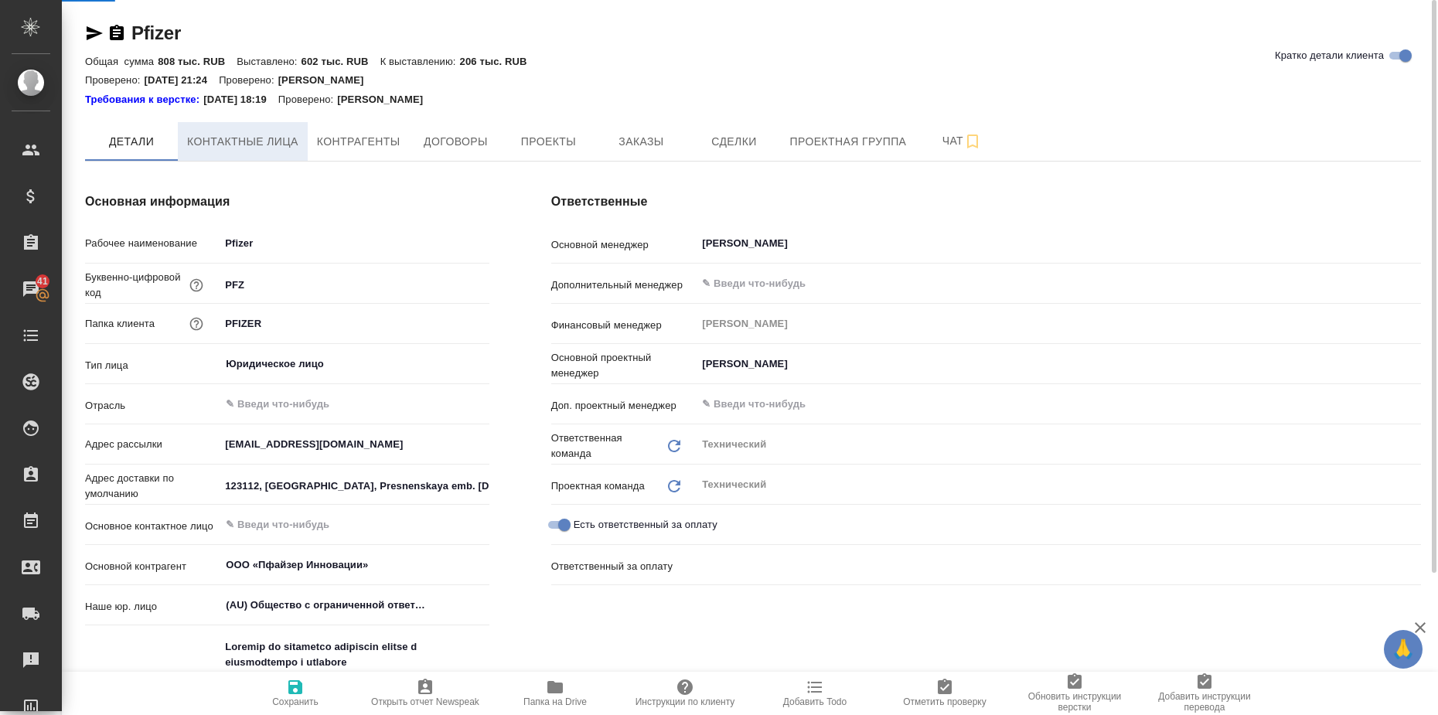
select select "RU"
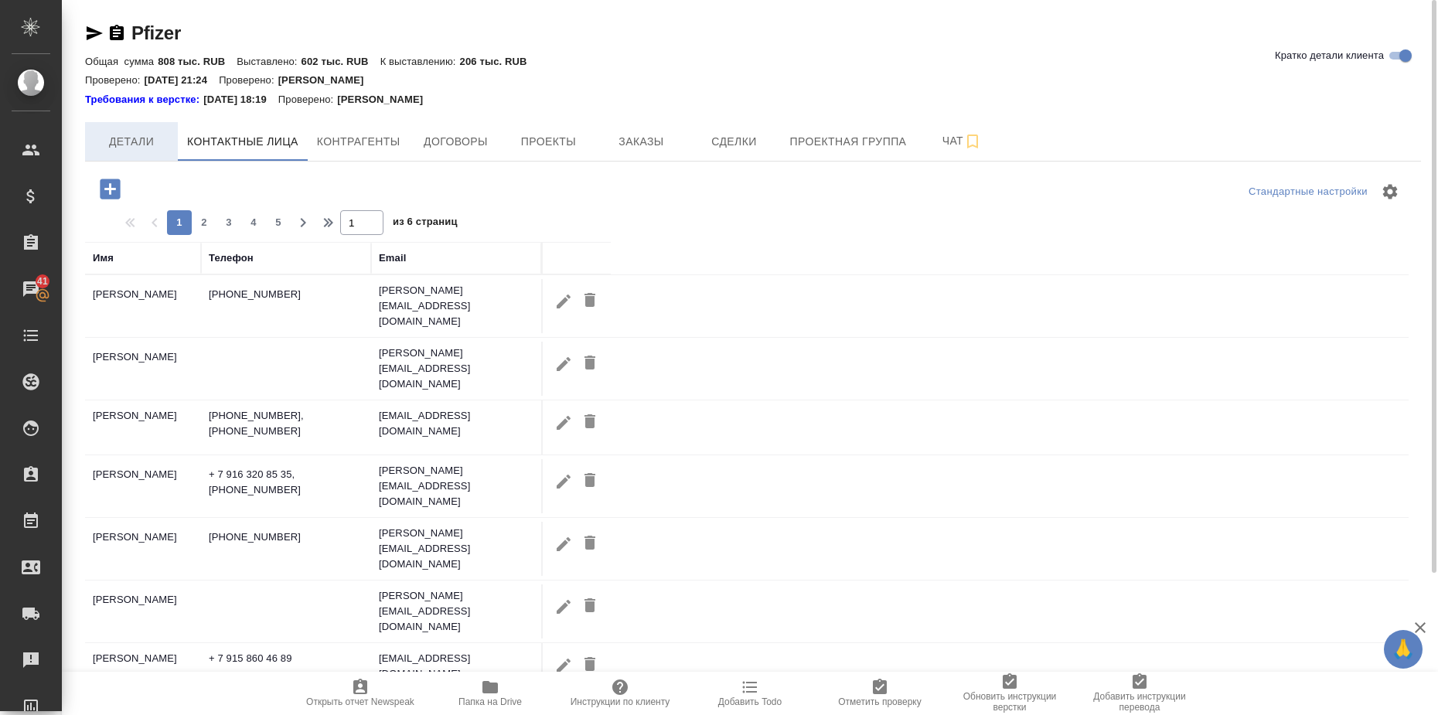
click at [138, 141] on span "Детали" at bounding box center [131, 141] width 74 height 19
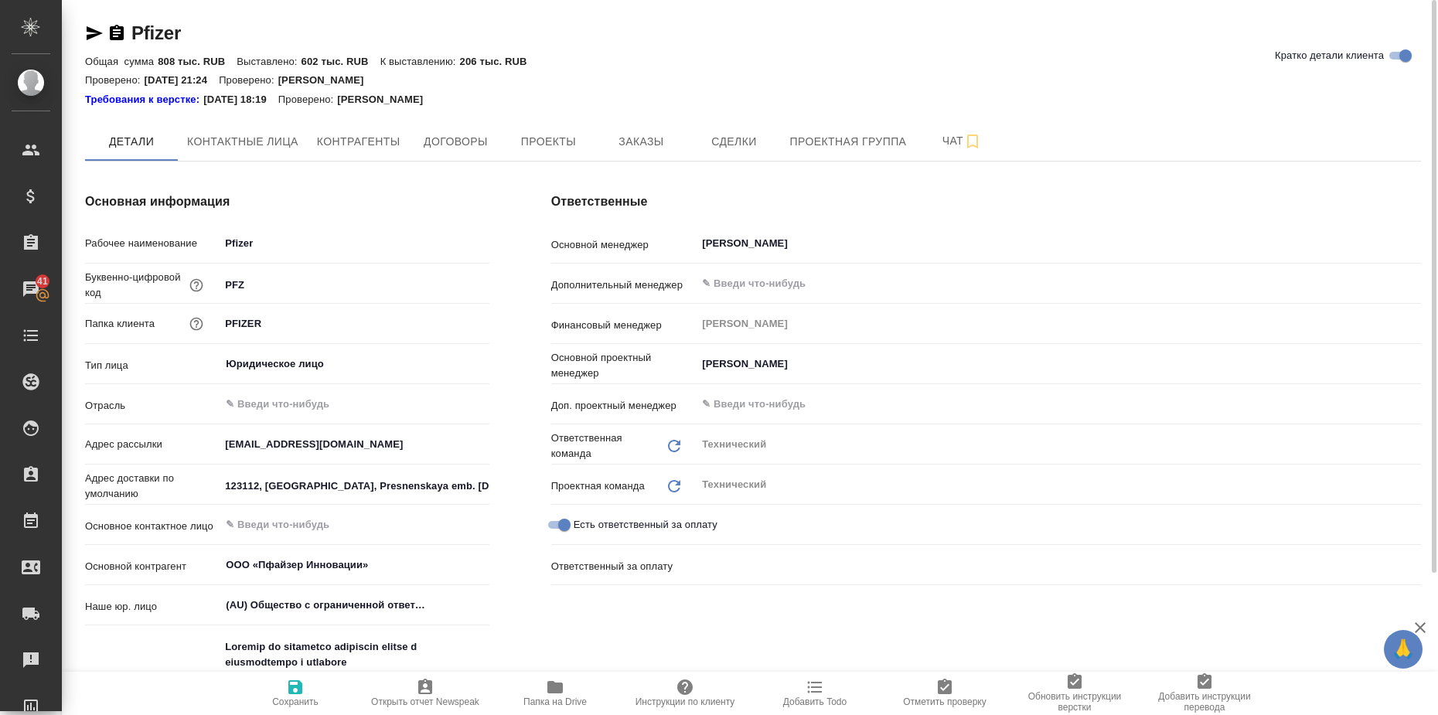
type textarea "x"
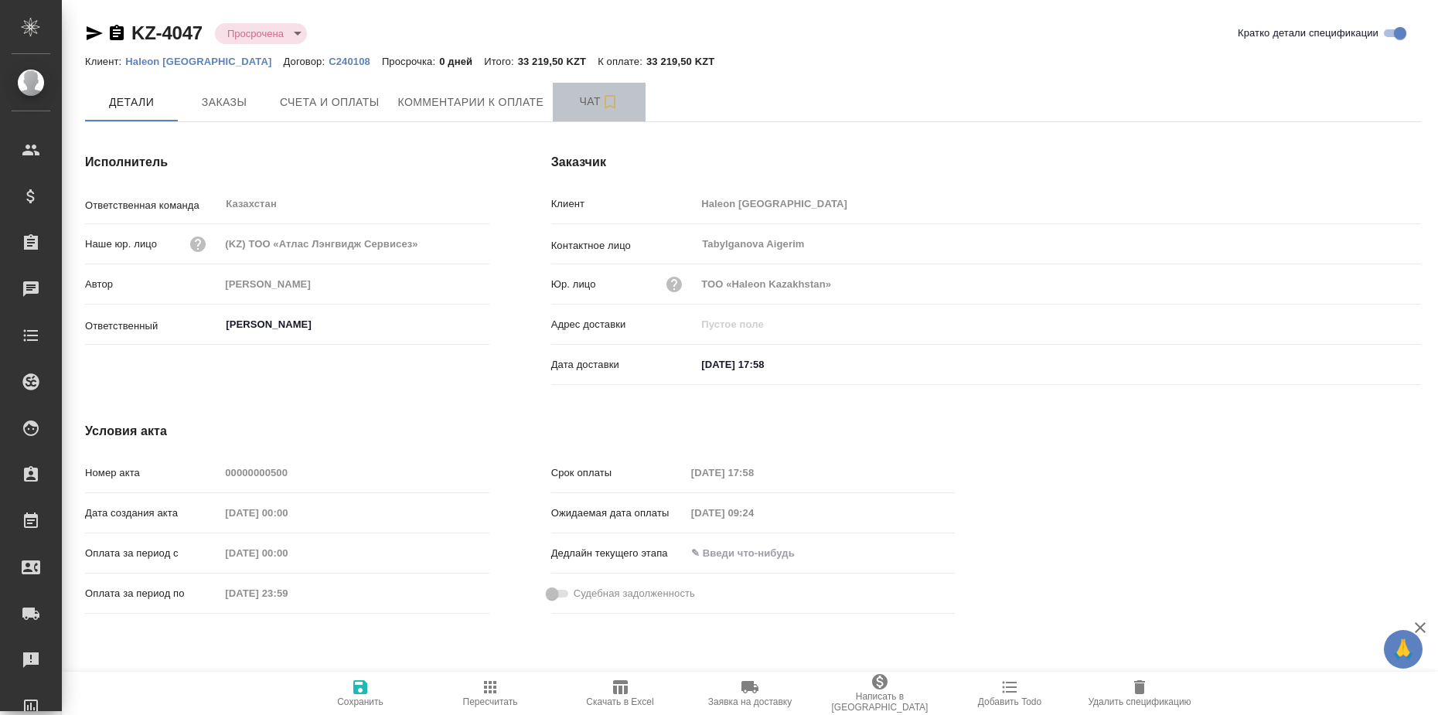
click at [593, 96] on span "Чат" at bounding box center [599, 101] width 74 height 19
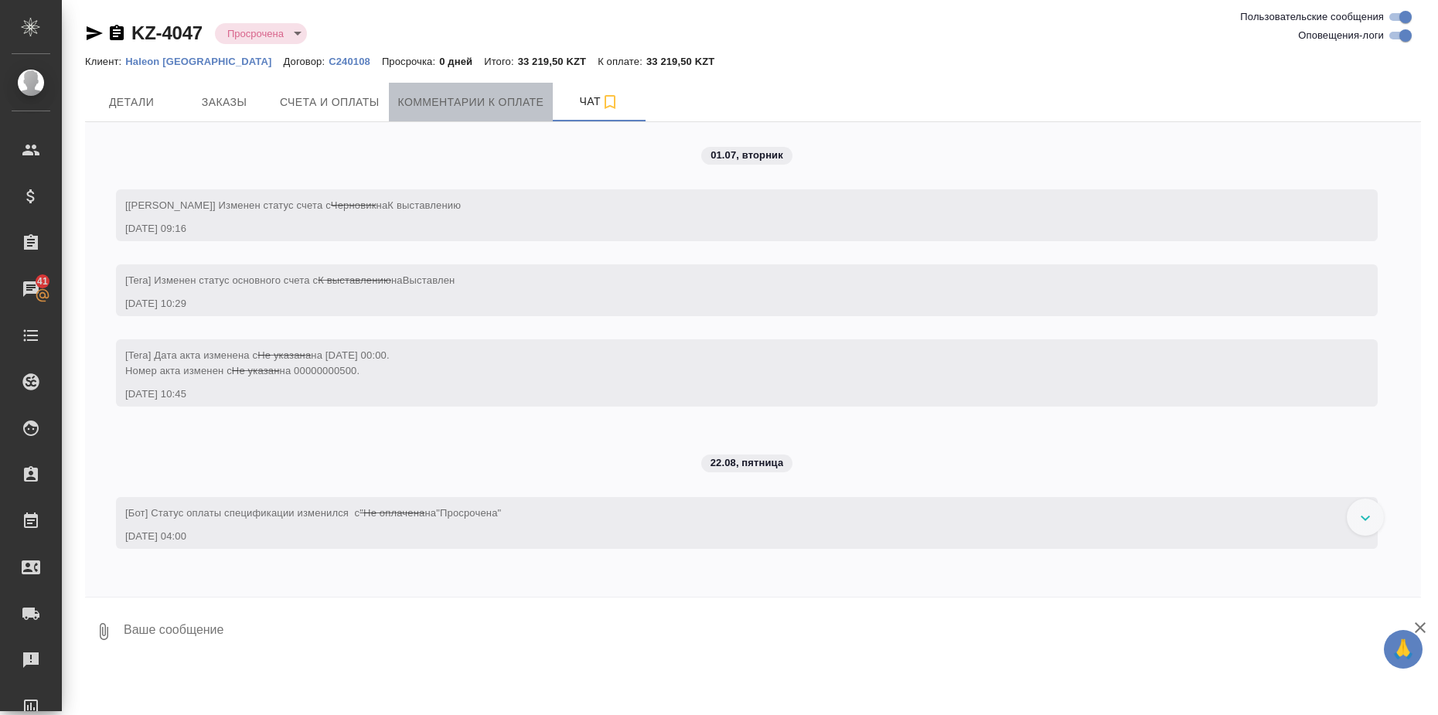
click at [474, 94] on span "Комментарии к оплате" at bounding box center [471, 102] width 146 height 19
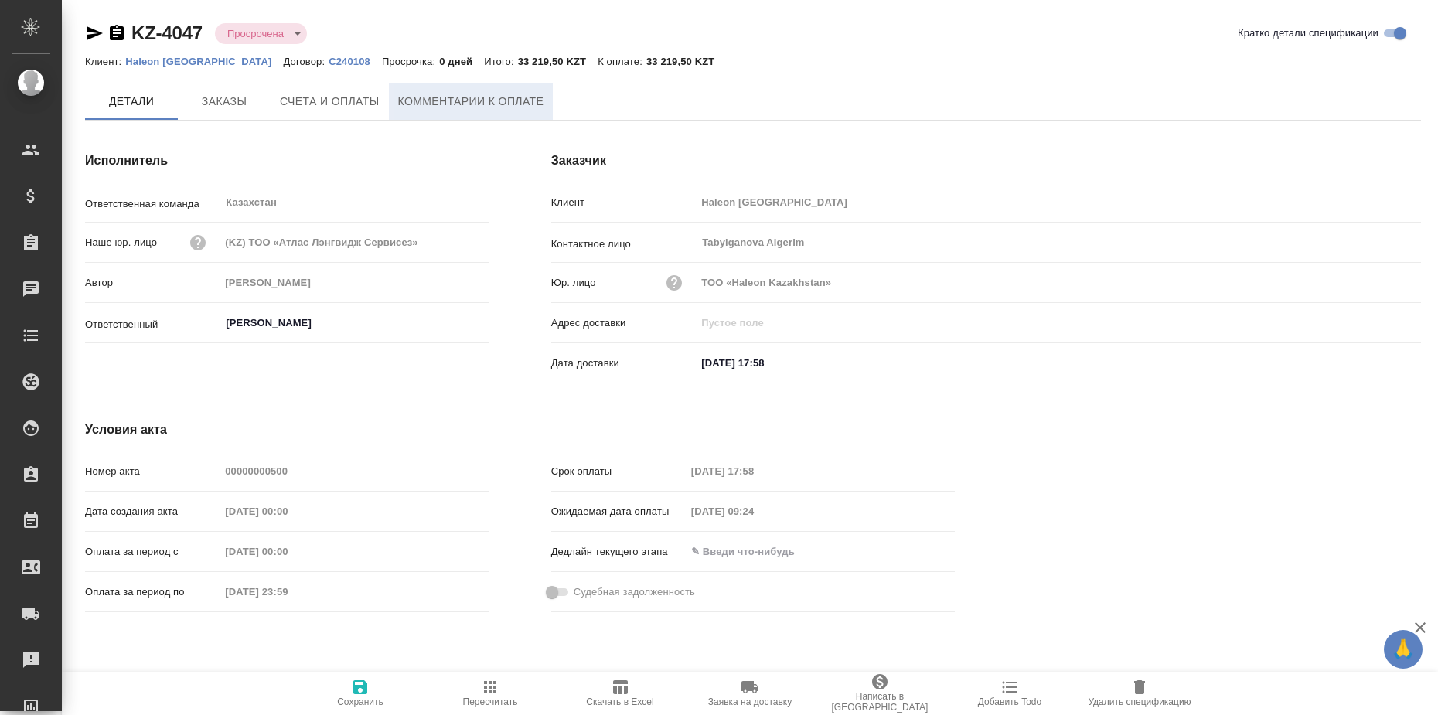
click at [478, 104] on span "Комментарии к оплате" at bounding box center [471, 101] width 146 height 19
